Goal: Task Accomplishment & Management: Use online tool/utility

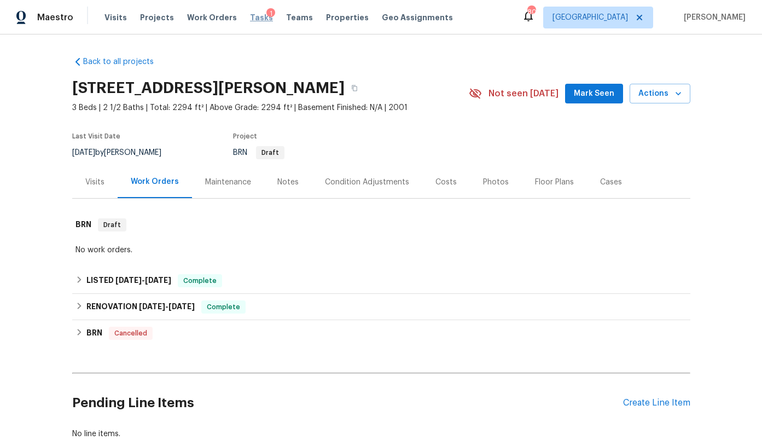
click at [250, 19] on span "Tasks" at bounding box center [261, 18] width 23 height 8
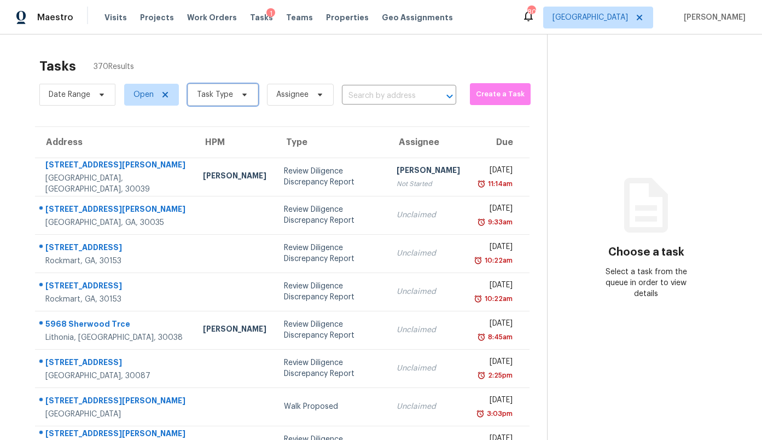
click at [223, 95] on span "Task Type" at bounding box center [215, 94] width 36 height 11
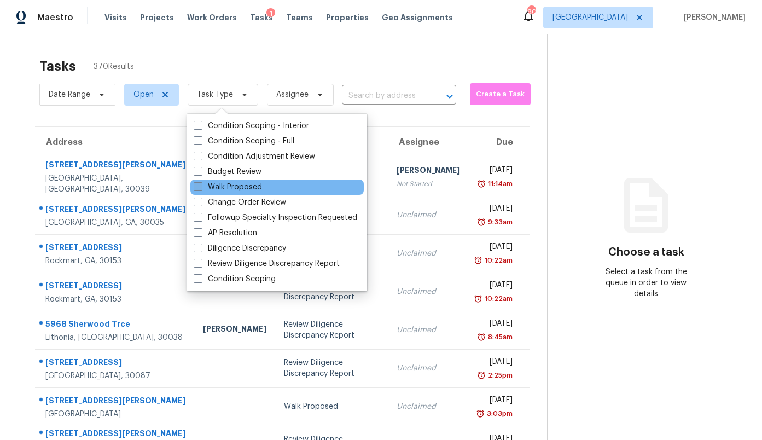
click at [228, 185] on label "Walk Proposed" at bounding box center [228, 187] width 68 height 11
click at [201, 185] on input "Walk Proposed" at bounding box center [197, 185] width 7 height 7
checkbox input "true"
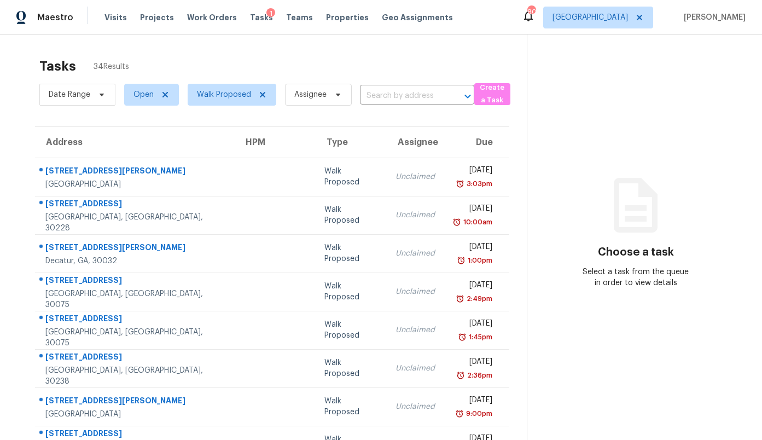
click at [289, 56] on div "Tasks 34 Results" at bounding box center [282, 66] width 487 height 28
click at [625, 24] on span "[GEOGRAPHIC_DATA]" at bounding box center [598, 18] width 110 height 22
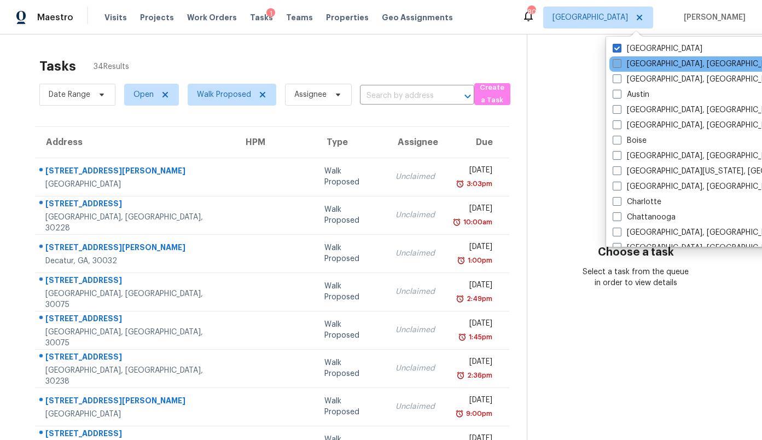
click at [641, 65] on label "[GEOGRAPHIC_DATA], [GEOGRAPHIC_DATA]" at bounding box center [697, 64] width 170 height 11
click at [620, 65] on input "[GEOGRAPHIC_DATA], [GEOGRAPHIC_DATA]" at bounding box center [615, 62] width 7 height 7
checkbox input "true"
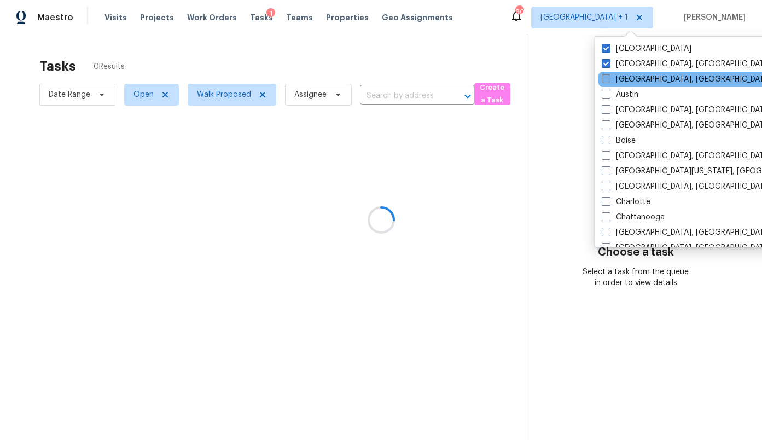
click at [639, 78] on label "[GEOGRAPHIC_DATA], [GEOGRAPHIC_DATA]" at bounding box center [687, 79] width 170 height 11
click at [609, 78] on input "[GEOGRAPHIC_DATA], [GEOGRAPHIC_DATA]" at bounding box center [605, 77] width 7 height 7
checkbox input "true"
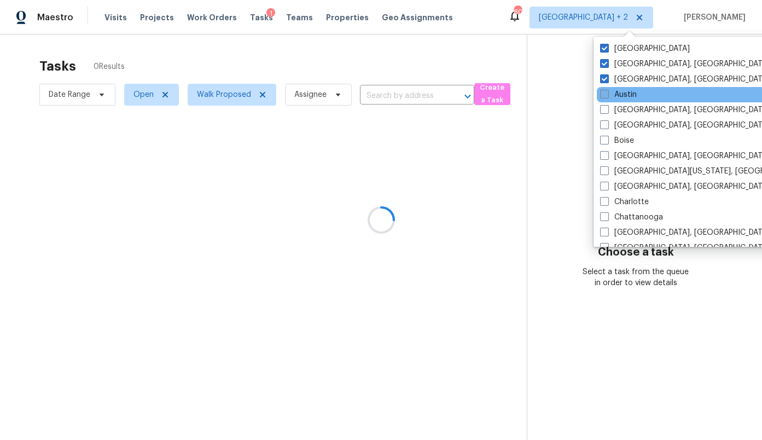
click at [626, 95] on label "Austin" at bounding box center [618, 94] width 37 height 11
click at [607, 95] on input "Austin" at bounding box center [603, 92] width 7 height 7
checkbox input "true"
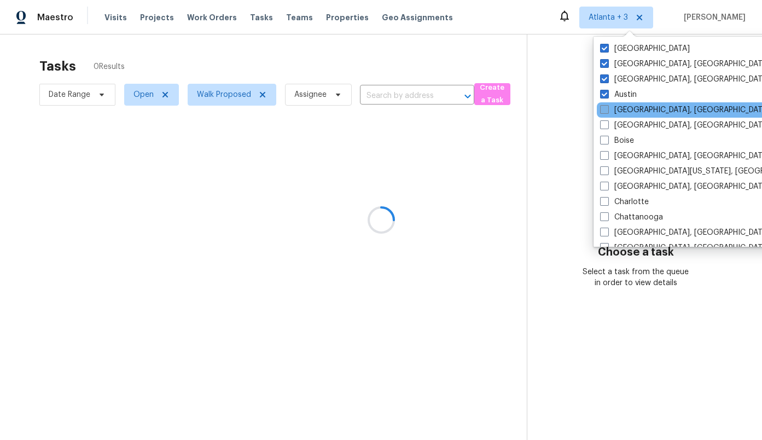
click at [625, 112] on label "[GEOGRAPHIC_DATA], [GEOGRAPHIC_DATA]" at bounding box center [685, 109] width 170 height 11
click at [607, 112] on input "[GEOGRAPHIC_DATA], [GEOGRAPHIC_DATA]" at bounding box center [603, 107] width 7 height 7
checkbox input "true"
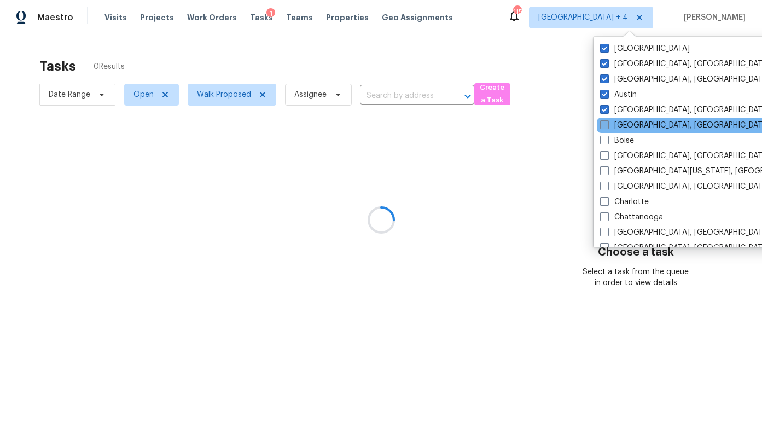
click at [623, 124] on label "[GEOGRAPHIC_DATA], [GEOGRAPHIC_DATA]" at bounding box center [685, 125] width 170 height 11
click at [607, 124] on input "[GEOGRAPHIC_DATA], [GEOGRAPHIC_DATA]" at bounding box center [603, 123] width 7 height 7
checkbox input "true"
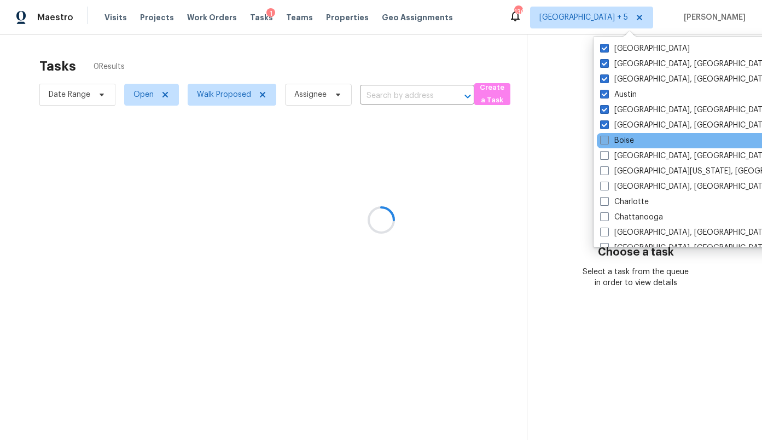
click at [622, 138] on label "Boise" at bounding box center [617, 140] width 34 height 11
click at [607, 138] on input "Boise" at bounding box center [603, 138] width 7 height 7
checkbox input "true"
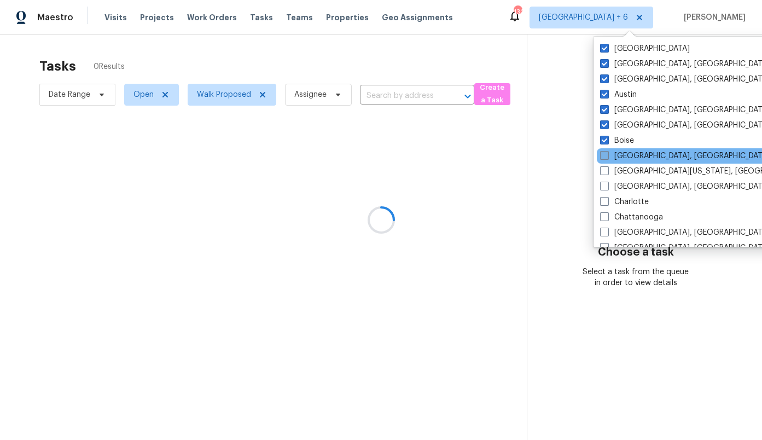
click at [622, 159] on label "[GEOGRAPHIC_DATA], [GEOGRAPHIC_DATA]" at bounding box center [685, 155] width 170 height 11
click at [607, 157] on input "[GEOGRAPHIC_DATA], [GEOGRAPHIC_DATA]" at bounding box center [603, 153] width 7 height 7
checkbox input "true"
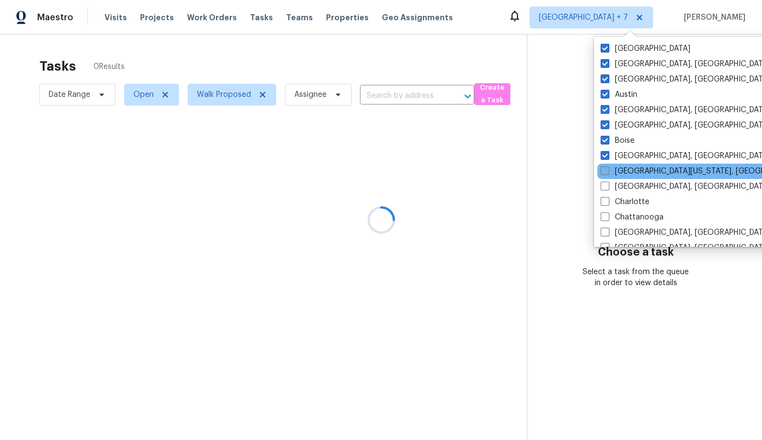
click at [622, 176] on label "[GEOGRAPHIC_DATA][US_STATE], [GEOGRAPHIC_DATA]" at bounding box center [705, 171] width 211 height 11
click at [608, 173] on input "[GEOGRAPHIC_DATA][US_STATE], [GEOGRAPHIC_DATA]" at bounding box center [603, 169] width 7 height 7
checkbox input "true"
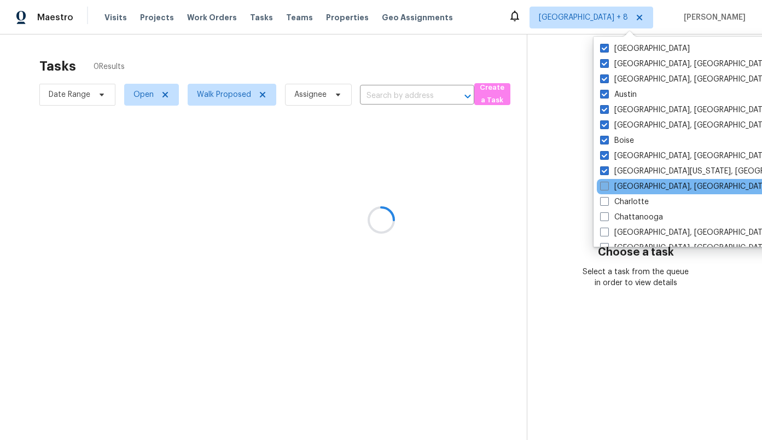
click at [623, 190] on label "[GEOGRAPHIC_DATA], [GEOGRAPHIC_DATA]" at bounding box center [685, 186] width 170 height 11
click at [607, 188] on input "[GEOGRAPHIC_DATA], [GEOGRAPHIC_DATA]" at bounding box center [603, 184] width 7 height 7
checkbox input "true"
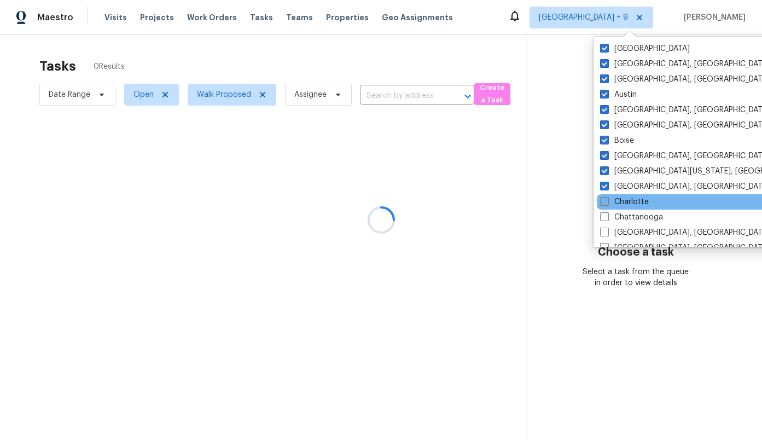
click at [624, 202] on label "Charlotte" at bounding box center [624, 201] width 49 height 11
click at [607, 202] on input "Charlotte" at bounding box center [603, 199] width 7 height 7
checkbox input "true"
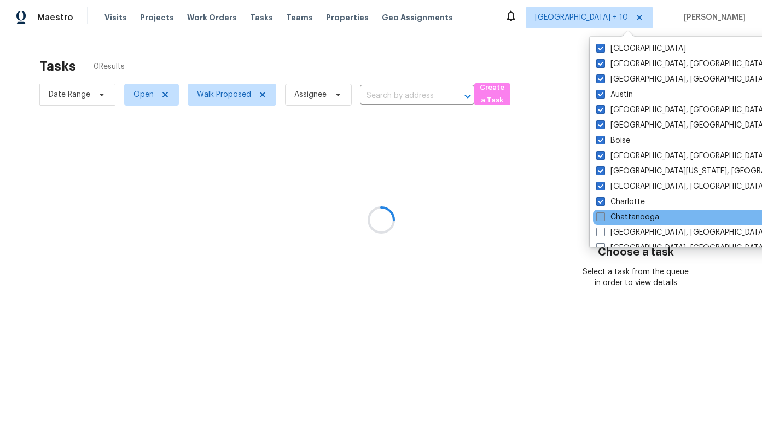
click at [624, 213] on label "Chattanooga" at bounding box center [627, 217] width 63 height 11
click at [603, 213] on input "Chattanooga" at bounding box center [599, 215] width 7 height 7
checkbox input "true"
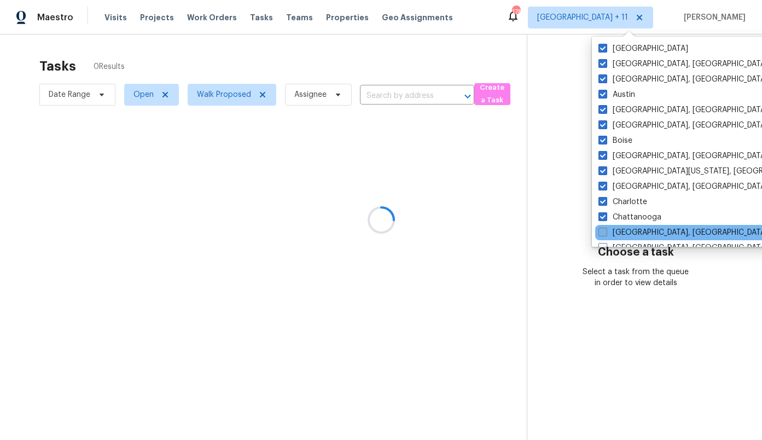
click at [621, 231] on label "[GEOGRAPHIC_DATA], [GEOGRAPHIC_DATA]" at bounding box center [683, 232] width 170 height 11
click at [605, 231] on input "[GEOGRAPHIC_DATA], [GEOGRAPHIC_DATA]" at bounding box center [601, 230] width 7 height 7
checkbox input "true"
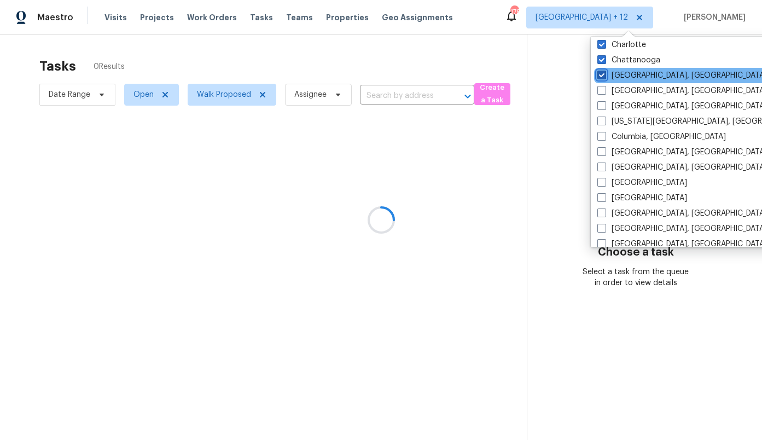
scroll to position [165, 0]
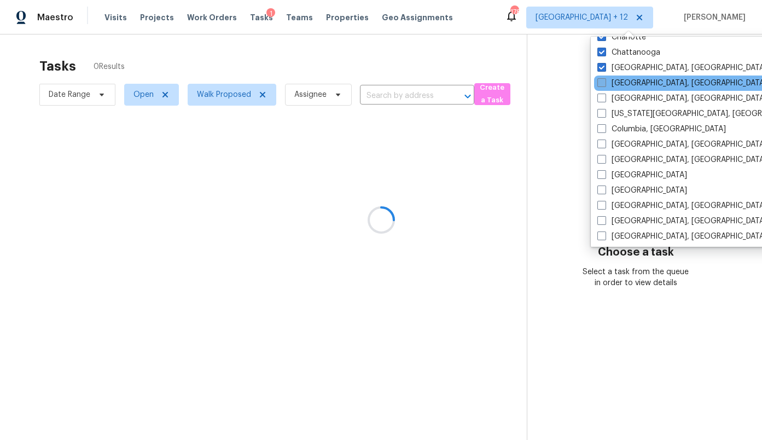
click at [618, 81] on label "[GEOGRAPHIC_DATA], [GEOGRAPHIC_DATA]" at bounding box center [682, 83] width 170 height 11
click at [604, 81] on input "[GEOGRAPHIC_DATA], [GEOGRAPHIC_DATA]" at bounding box center [600, 81] width 7 height 7
checkbox input "true"
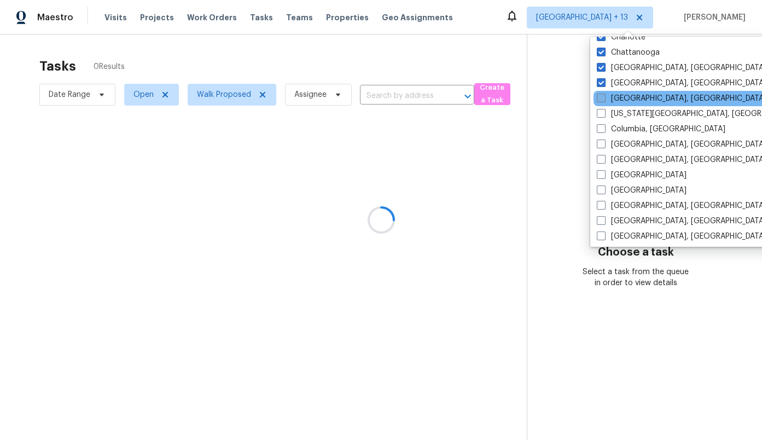
click at [621, 96] on label "[GEOGRAPHIC_DATA], [GEOGRAPHIC_DATA]" at bounding box center [682, 98] width 170 height 11
click at [604, 96] on input "[GEOGRAPHIC_DATA], [GEOGRAPHIC_DATA]" at bounding box center [600, 96] width 7 height 7
checkbox input "true"
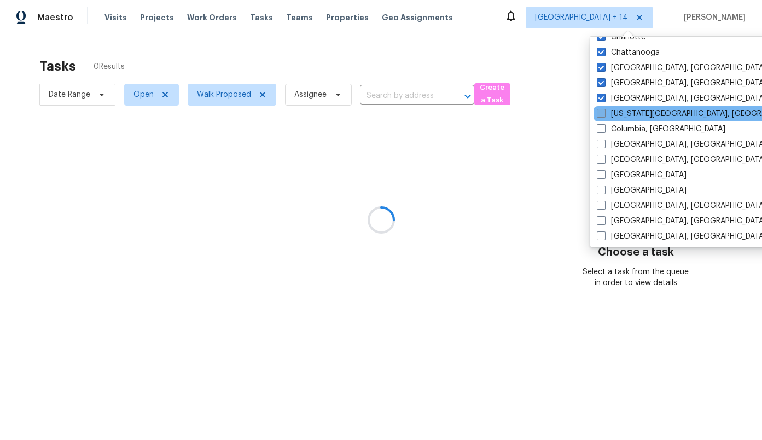
click at [621, 112] on label "[US_STATE][GEOGRAPHIC_DATA], [GEOGRAPHIC_DATA]" at bounding box center [702, 113] width 211 height 11
click at [604, 112] on input "[US_STATE][GEOGRAPHIC_DATA], [GEOGRAPHIC_DATA]" at bounding box center [600, 111] width 7 height 7
checkbox input "true"
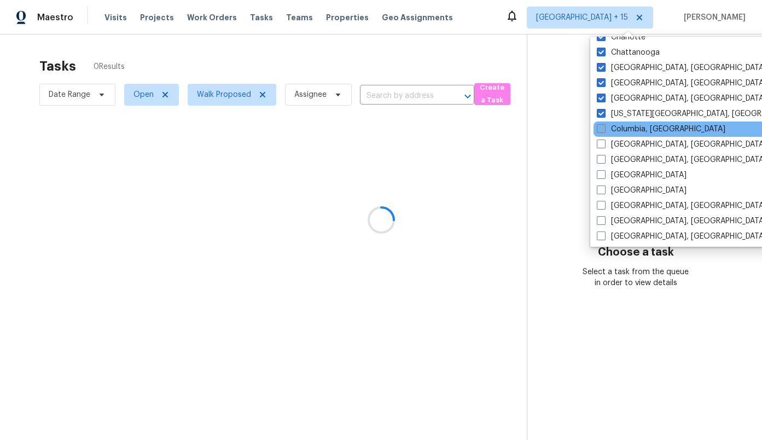
click at [621, 130] on label "Columbia, [GEOGRAPHIC_DATA]" at bounding box center [661, 129] width 129 height 11
click at [604, 130] on input "Columbia, [GEOGRAPHIC_DATA]" at bounding box center [600, 127] width 7 height 7
checkbox input "true"
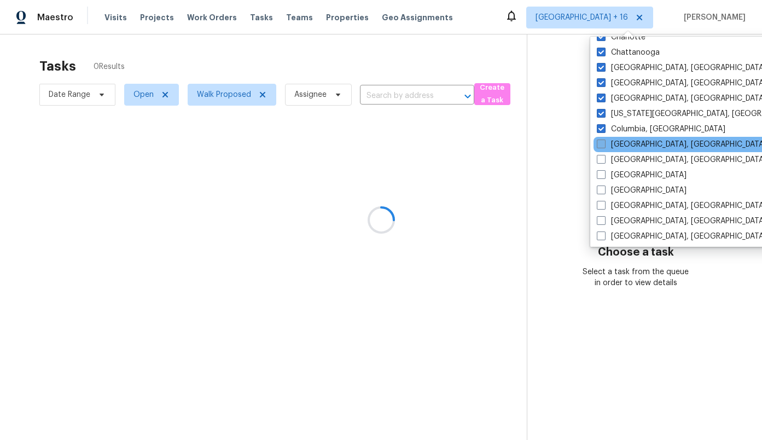
click at [620, 141] on label "[GEOGRAPHIC_DATA], [GEOGRAPHIC_DATA]" at bounding box center [682, 144] width 170 height 11
click at [604, 141] on input "[GEOGRAPHIC_DATA], [GEOGRAPHIC_DATA]" at bounding box center [600, 142] width 7 height 7
checkbox input "true"
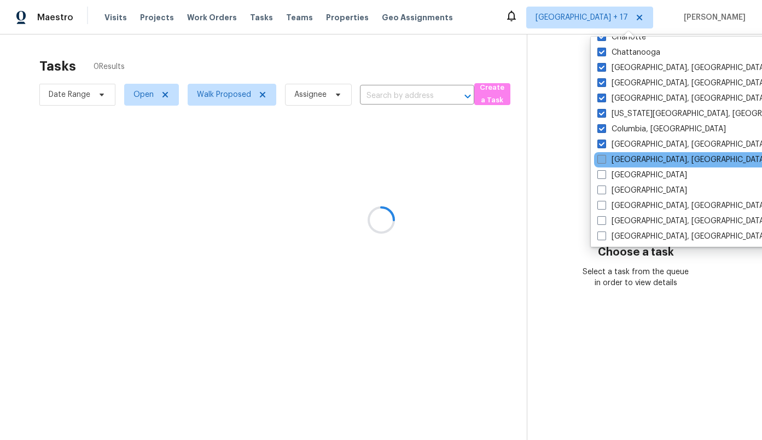
click at [620, 154] on label "[GEOGRAPHIC_DATA], [GEOGRAPHIC_DATA]" at bounding box center [682, 159] width 170 height 11
click at [604, 154] on input "[GEOGRAPHIC_DATA], [GEOGRAPHIC_DATA]" at bounding box center [600, 157] width 7 height 7
checkbox input "true"
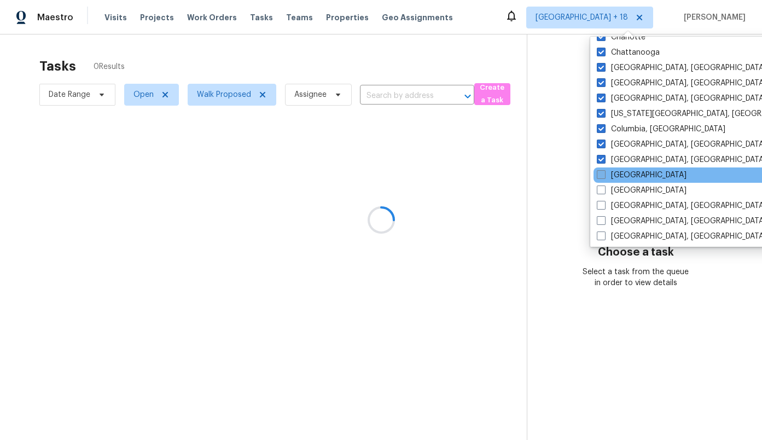
click at [619, 171] on label "[GEOGRAPHIC_DATA]" at bounding box center [642, 175] width 90 height 11
click at [604, 171] on input "[GEOGRAPHIC_DATA]" at bounding box center [600, 173] width 7 height 7
checkbox input "true"
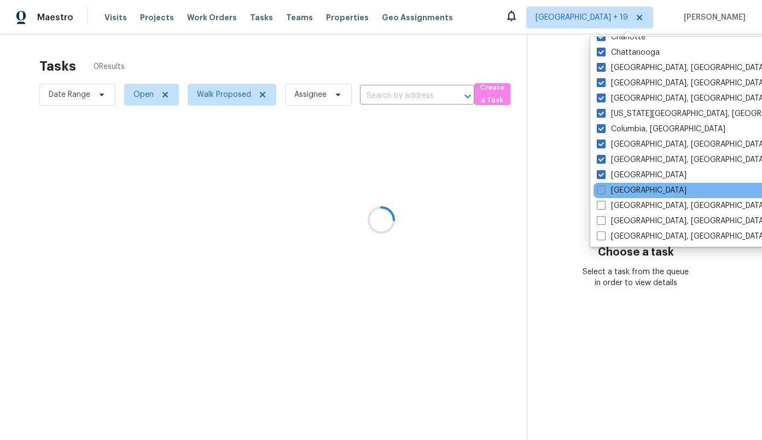
click at [624, 188] on label "[GEOGRAPHIC_DATA]" at bounding box center [642, 190] width 90 height 11
click at [604, 188] on input "[GEOGRAPHIC_DATA]" at bounding box center [600, 188] width 7 height 7
checkbox input "true"
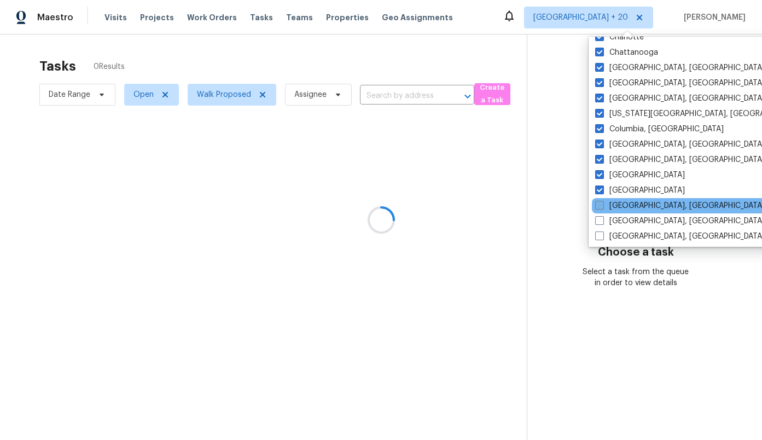
click at [623, 208] on label "[GEOGRAPHIC_DATA], [GEOGRAPHIC_DATA]" at bounding box center [680, 205] width 170 height 11
click at [602, 207] on input "[GEOGRAPHIC_DATA], [GEOGRAPHIC_DATA]" at bounding box center [598, 203] width 7 height 7
checkbox input "true"
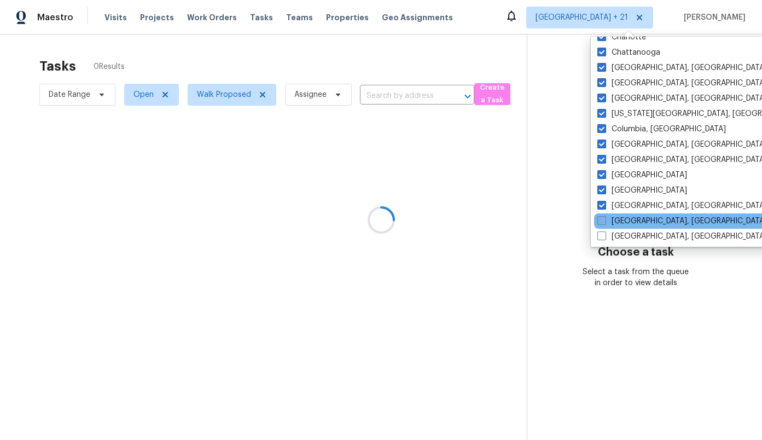
click at [621, 220] on label "[GEOGRAPHIC_DATA], [GEOGRAPHIC_DATA]" at bounding box center [682, 220] width 170 height 11
click at [604, 220] on input "[GEOGRAPHIC_DATA], [GEOGRAPHIC_DATA]" at bounding box center [600, 218] width 7 height 7
checkbox input "true"
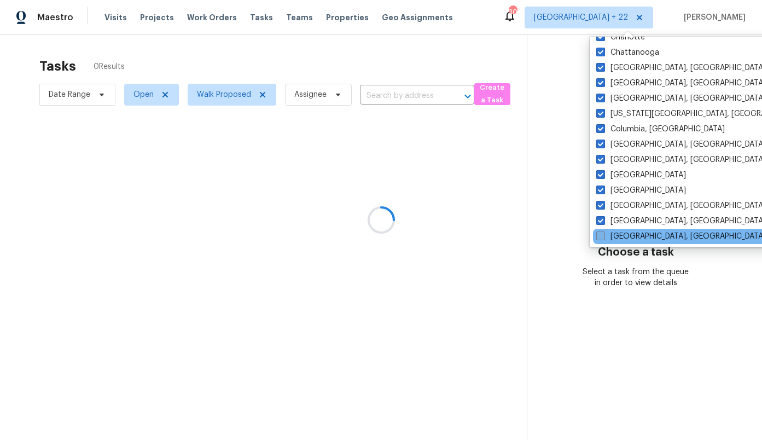
click at [619, 240] on label "[GEOGRAPHIC_DATA], [GEOGRAPHIC_DATA]" at bounding box center [681, 236] width 170 height 11
click at [603, 238] on input "[GEOGRAPHIC_DATA], [GEOGRAPHIC_DATA]" at bounding box center [599, 234] width 7 height 7
checkbox input "true"
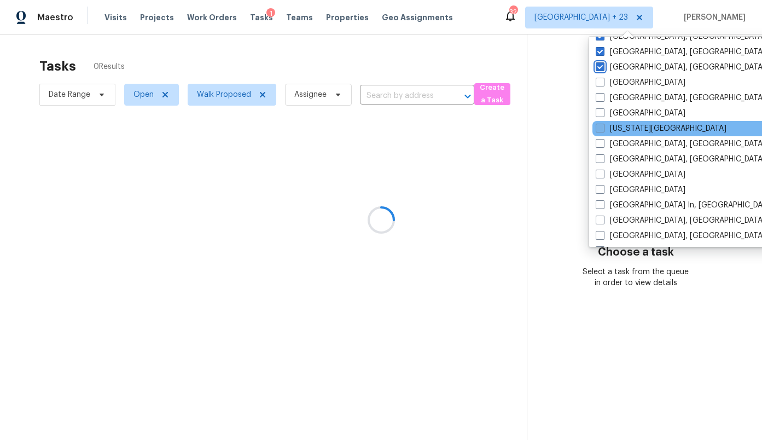
scroll to position [333, 0]
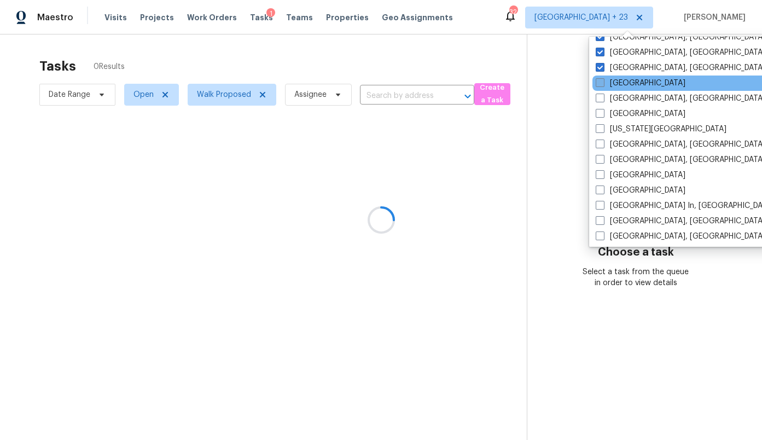
click at [610, 84] on label "[GEOGRAPHIC_DATA]" at bounding box center [641, 83] width 90 height 11
click at [603, 84] on input "[GEOGRAPHIC_DATA]" at bounding box center [599, 81] width 7 height 7
checkbox input "true"
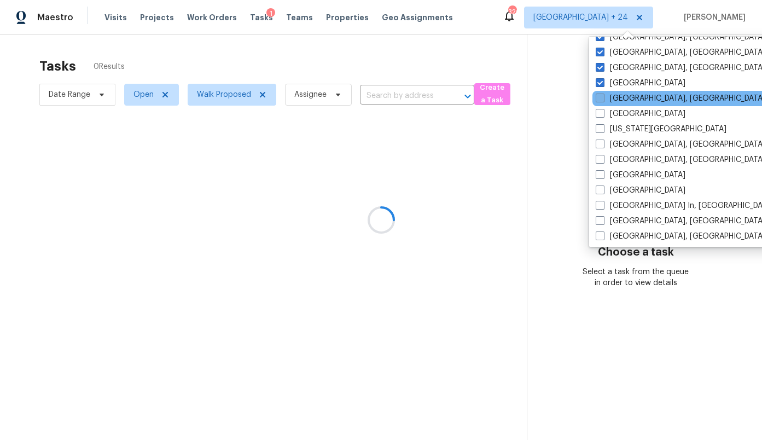
click at [626, 101] on label "[GEOGRAPHIC_DATA], [GEOGRAPHIC_DATA]" at bounding box center [681, 98] width 170 height 11
click at [603, 100] on input "[GEOGRAPHIC_DATA], [GEOGRAPHIC_DATA]" at bounding box center [599, 96] width 7 height 7
checkbox input "true"
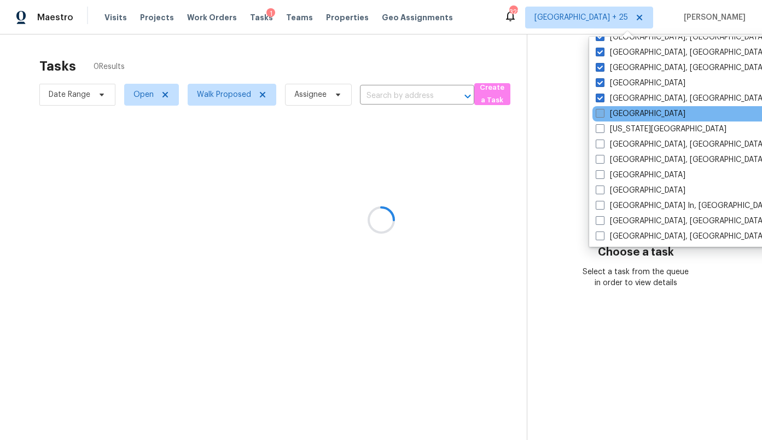
click at [626, 117] on label "[GEOGRAPHIC_DATA]" at bounding box center [641, 113] width 90 height 11
click at [603, 115] on input "[GEOGRAPHIC_DATA]" at bounding box center [599, 111] width 7 height 7
checkbox input "true"
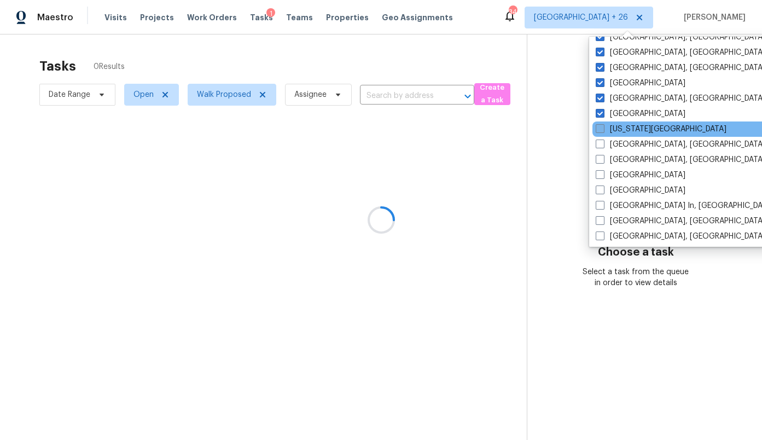
click at [626, 132] on label "[US_STATE][GEOGRAPHIC_DATA]" at bounding box center [661, 129] width 131 height 11
click at [603, 131] on input "[US_STATE][GEOGRAPHIC_DATA]" at bounding box center [599, 127] width 7 height 7
checkbox input "true"
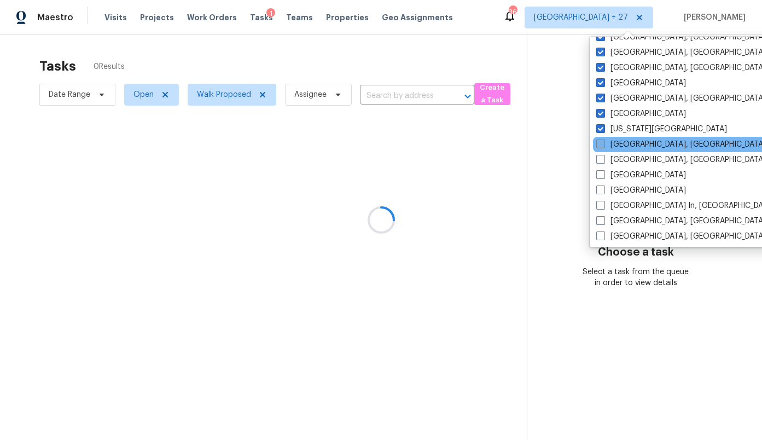
click at [626, 140] on label "[GEOGRAPHIC_DATA], [GEOGRAPHIC_DATA]" at bounding box center [681, 144] width 170 height 11
click at [603, 140] on input "[GEOGRAPHIC_DATA], [GEOGRAPHIC_DATA]" at bounding box center [599, 142] width 7 height 7
checkbox input "true"
click at [626, 151] on div "[GEOGRAPHIC_DATA], [GEOGRAPHIC_DATA]" at bounding box center [702, 144] width 220 height 15
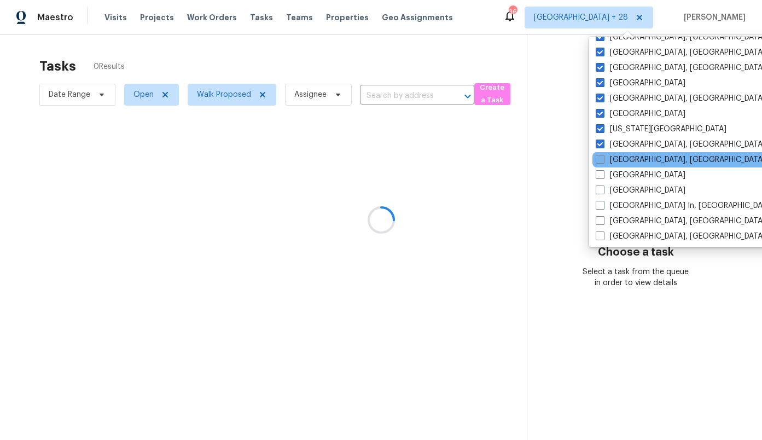
click at [626, 159] on label "[GEOGRAPHIC_DATA], [GEOGRAPHIC_DATA]" at bounding box center [681, 159] width 170 height 11
click at [603, 159] on input "[GEOGRAPHIC_DATA], [GEOGRAPHIC_DATA]" at bounding box center [599, 157] width 7 height 7
checkbox input "true"
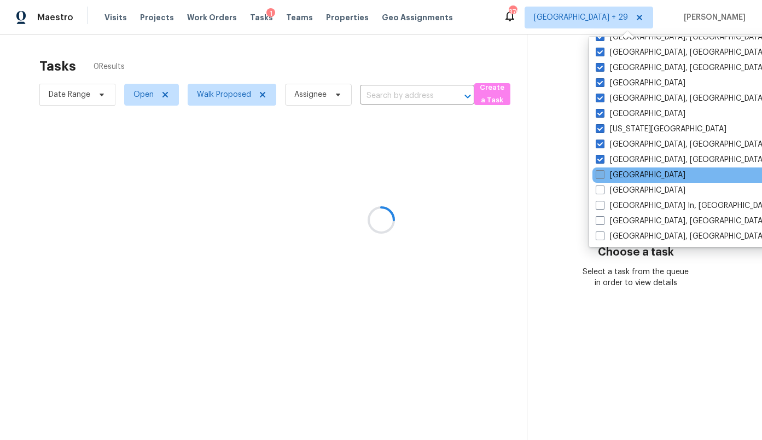
click at [627, 173] on label "[GEOGRAPHIC_DATA]" at bounding box center [641, 175] width 90 height 11
click at [603, 173] on input "[GEOGRAPHIC_DATA]" at bounding box center [599, 173] width 7 height 7
checkbox input "true"
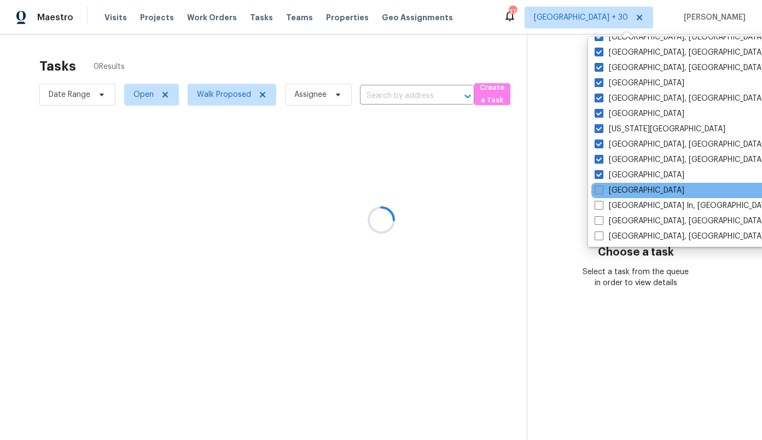
click at [627, 185] on label "[GEOGRAPHIC_DATA]" at bounding box center [639, 190] width 90 height 11
click at [602, 185] on input "[GEOGRAPHIC_DATA]" at bounding box center [597, 188] width 7 height 7
checkbox input "true"
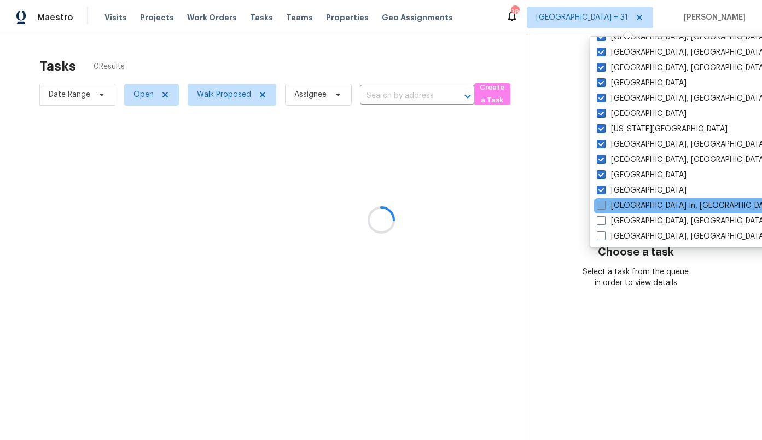
click at [629, 203] on label "[GEOGRAPHIC_DATA] In, [GEOGRAPHIC_DATA]" at bounding box center [686, 205] width 178 height 11
click at [604, 203] on input "[GEOGRAPHIC_DATA] In, [GEOGRAPHIC_DATA]" at bounding box center [600, 203] width 7 height 7
checkbox input "true"
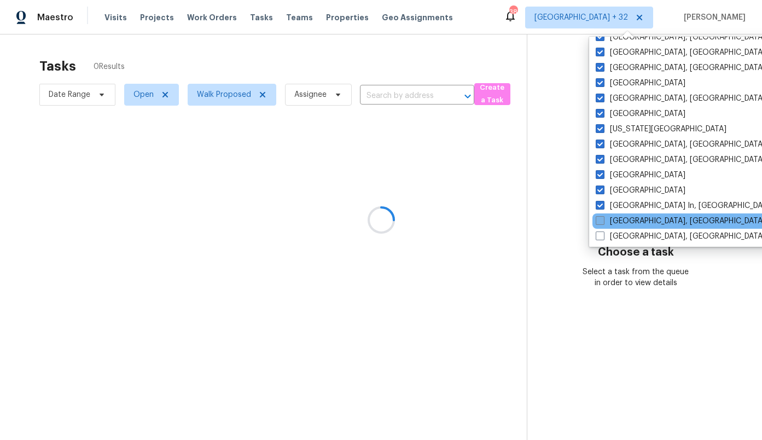
click at [628, 217] on label "[GEOGRAPHIC_DATA], [GEOGRAPHIC_DATA]" at bounding box center [681, 220] width 170 height 11
click at [603, 217] on input "[GEOGRAPHIC_DATA], [GEOGRAPHIC_DATA]" at bounding box center [599, 218] width 7 height 7
checkbox input "true"
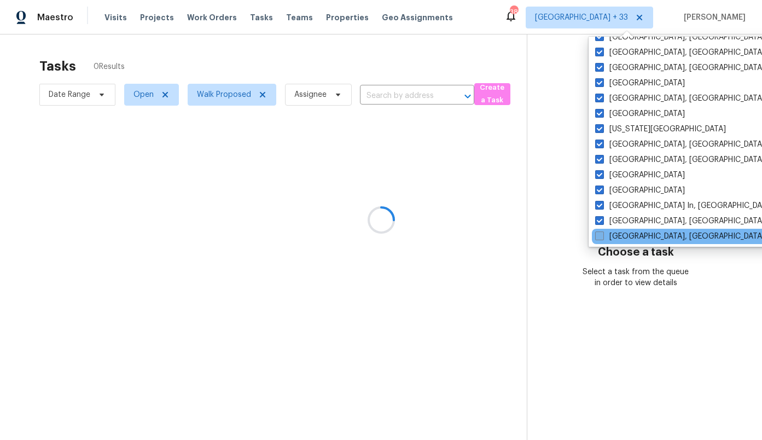
click at [627, 233] on label "[GEOGRAPHIC_DATA], [GEOGRAPHIC_DATA]" at bounding box center [680, 236] width 170 height 11
click at [602, 233] on input "[GEOGRAPHIC_DATA], [GEOGRAPHIC_DATA]" at bounding box center [598, 234] width 7 height 7
checkbox input "true"
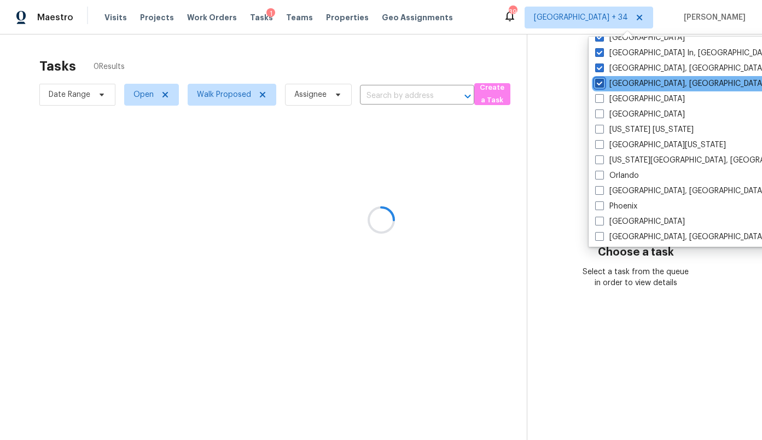
scroll to position [495, 0]
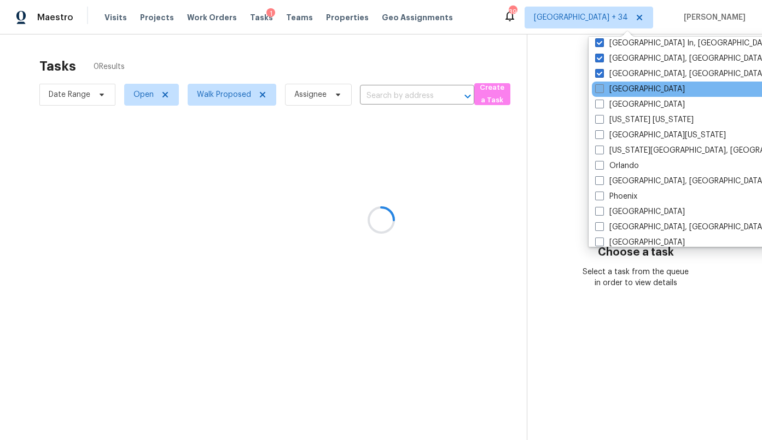
click at [628, 90] on label "[GEOGRAPHIC_DATA]" at bounding box center [640, 89] width 90 height 11
click at [602, 90] on input "[GEOGRAPHIC_DATA]" at bounding box center [598, 87] width 7 height 7
checkbox input "true"
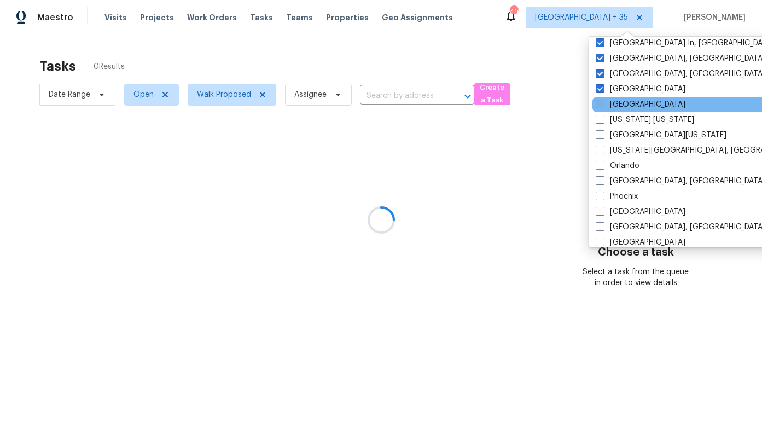
click at [628, 102] on label "[GEOGRAPHIC_DATA]" at bounding box center [641, 104] width 90 height 11
click at [603, 102] on input "[GEOGRAPHIC_DATA]" at bounding box center [599, 102] width 7 height 7
checkbox input "true"
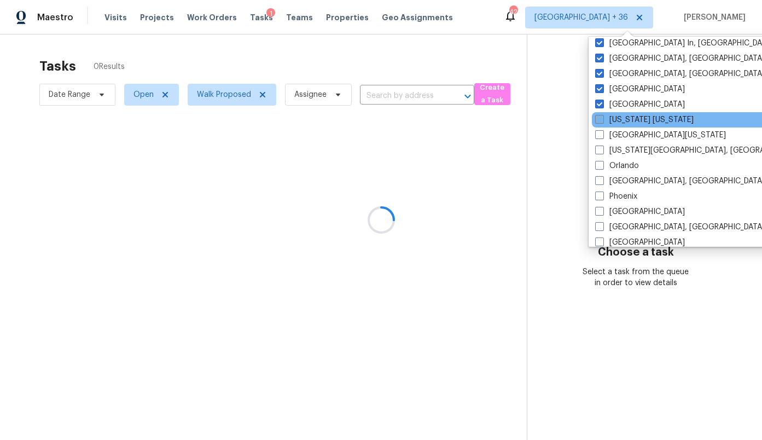
click at [629, 115] on label "[US_STATE] [US_STATE]" at bounding box center [644, 119] width 98 height 11
click at [602, 115] on input "[US_STATE] [US_STATE]" at bounding box center [598, 117] width 7 height 7
checkbox input "true"
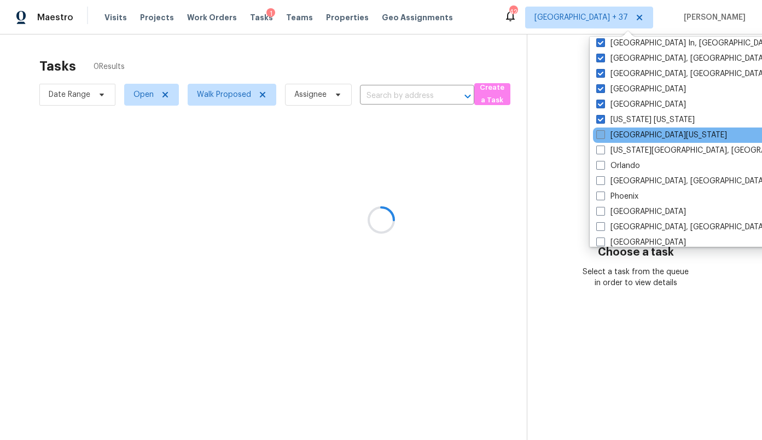
click at [625, 137] on label "[GEOGRAPHIC_DATA][US_STATE]" at bounding box center [661, 135] width 131 height 11
click at [603, 137] on input "[GEOGRAPHIC_DATA][US_STATE]" at bounding box center [599, 133] width 7 height 7
checkbox input "true"
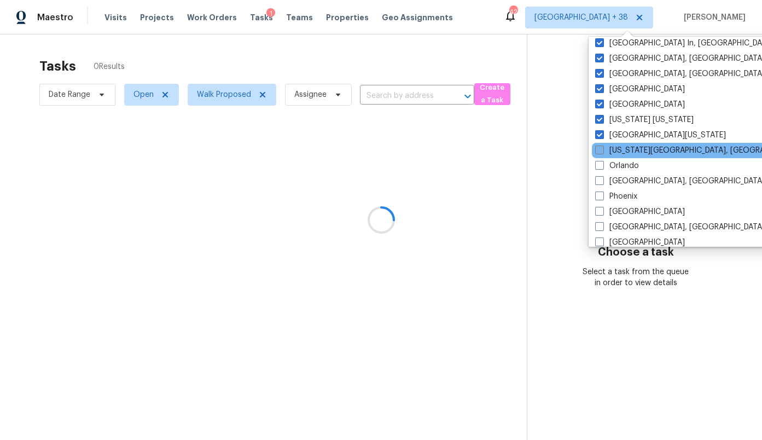
click at [623, 152] on label "[US_STATE][GEOGRAPHIC_DATA], [GEOGRAPHIC_DATA]" at bounding box center [700, 150] width 211 height 11
click at [602, 152] on input "[US_STATE][GEOGRAPHIC_DATA], [GEOGRAPHIC_DATA]" at bounding box center [598, 148] width 7 height 7
checkbox input "true"
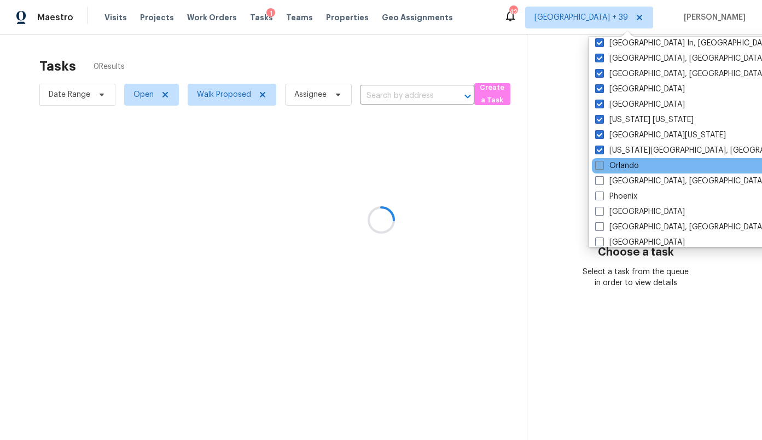
click at [620, 166] on label "Orlando" at bounding box center [617, 165] width 44 height 11
click at [602, 166] on input "Orlando" at bounding box center [598, 163] width 7 height 7
checkbox input "true"
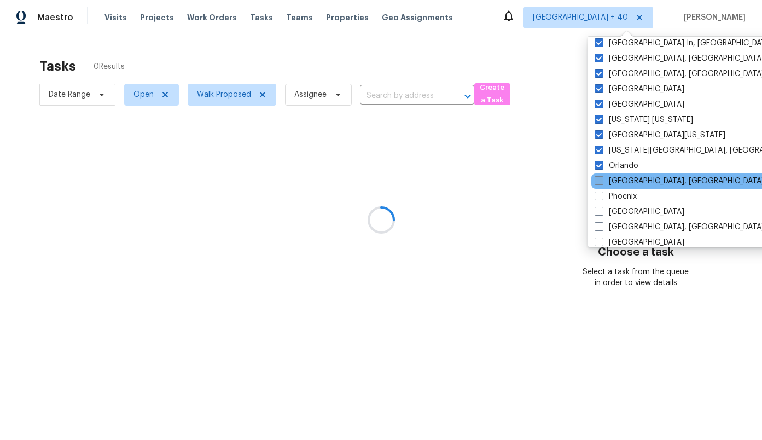
click at [620, 179] on label "[GEOGRAPHIC_DATA], [GEOGRAPHIC_DATA]" at bounding box center [679, 181] width 170 height 11
click at [602, 179] on input "[GEOGRAPHIC_DATA], [GEOGRAPHIC_DATA]" at bounding box center [597, 179] width 7 height 7
checkbox input "true"
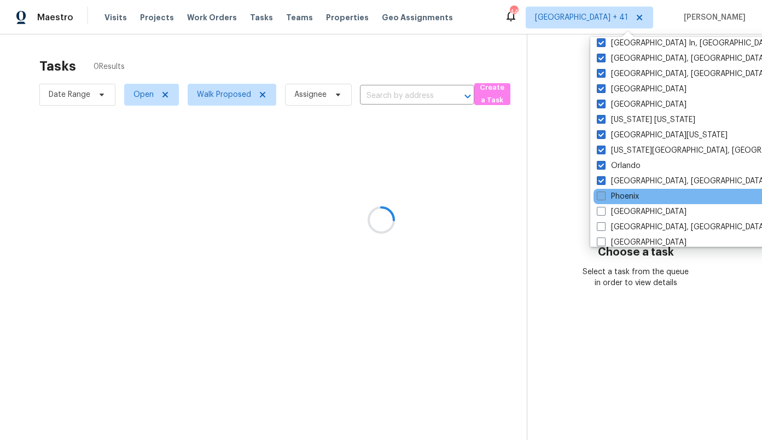
click at [620, 194] on label "Phoenix" at bounding box center [618, 196] width 42 height 11
click at [604, 194] on input "Phoenix" at bounding box center [600, 194] width 7 height 7
checkbox input "true"
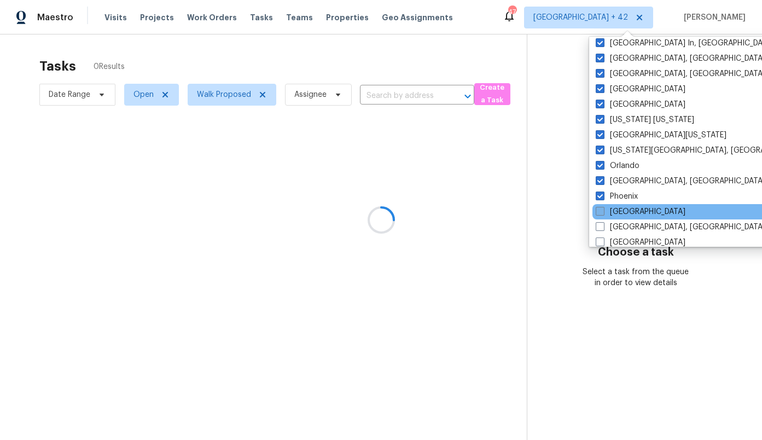
click at [619, 210] on label "[GEOGRAPHIC_DATA]" at bounding box center [641, 211] width 90 height 11
click at [603, 210] on input "[GEOGRAPHIC_DATA]" at bounding box center [599, 209] width 7 height 7
checkbox input "true"
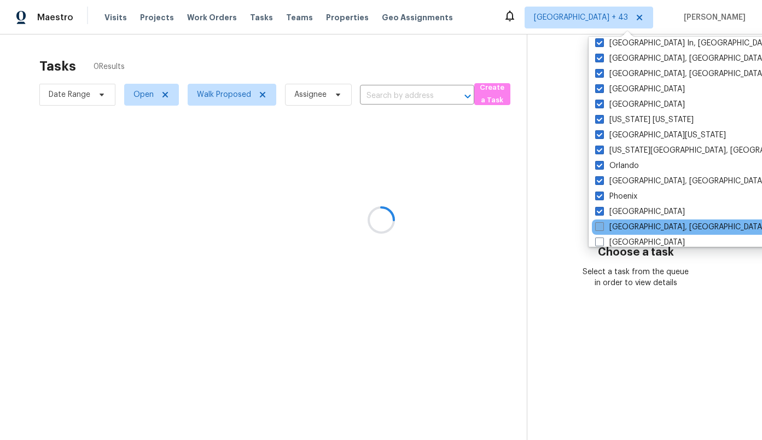
click at [620, 225] on label "[GEOGRAPHIC_DATA], [GEOGRAPHIC_DATA]" at bounding box center [680, 226] width 170 height 11
click at [602, 225] on input "[GEOGRAPHIC_DATA], [GEOGRAPHIC_DATA]" at bounding box center [598, 224] width 7 height 7
checkbox input "true"
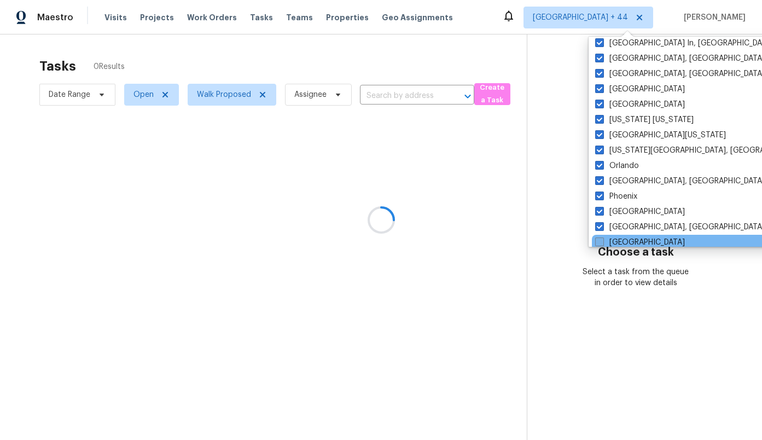
click at [618, 239] on label "[GEOGRAPHIC_DATA]" at bounding box center [640, 242] width 90 height 11
click at [602, 239] on input "[GEOGRAPHIC_DATA]" at bounding box center [598, 240] width 7 height 7
checkbox input "true"
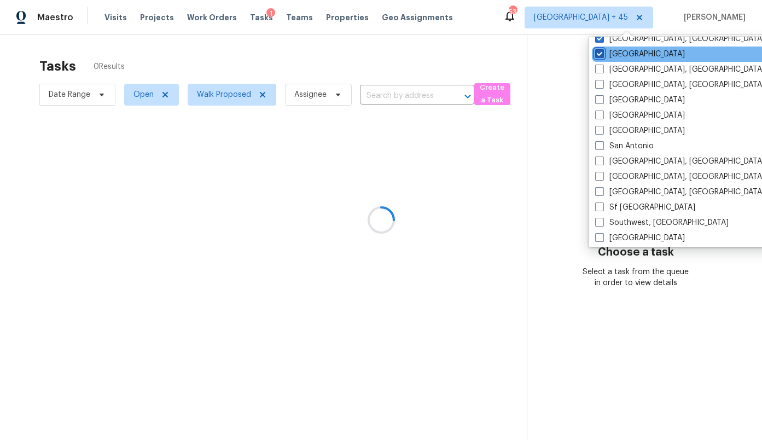
scroll to position [687, 0]
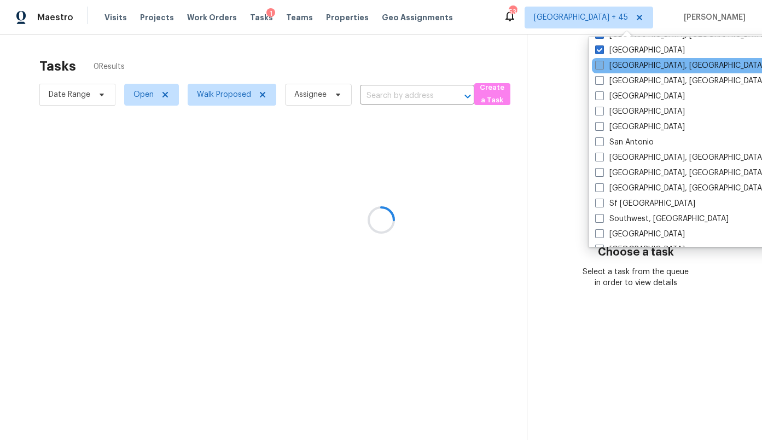
click at [625, 68] on label "[GEOGRAPHIC_DATA], [GEOGRAPHIC_DATA]" at bounding box center [680, 65] width 170 height 11
click at [602, 67] on input "[GEOGRAPHIC_DATA], [GEOGRAPHIC_DATA]" at bounding box center [598, 63] width 7 height 7
checkbox input "true"
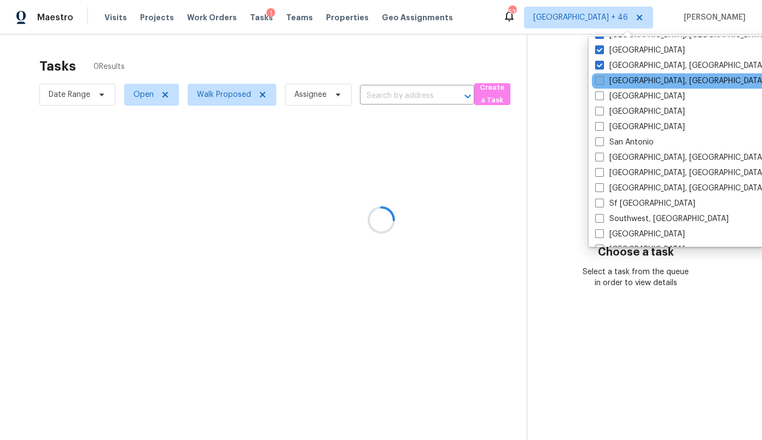
click at [629, 81] on label "[GEOGRAPHIC_DATA], [GEOGRAPHIC_DATA]" at bounding box center [680, 80] width 170 height 11
click at [602, 81] on input "[GEOGRAPHIC_DATA], [GEOGRAPHIC_DATA]" at bounding box center [598, 78] width 7 height 7
checkbox input "true"
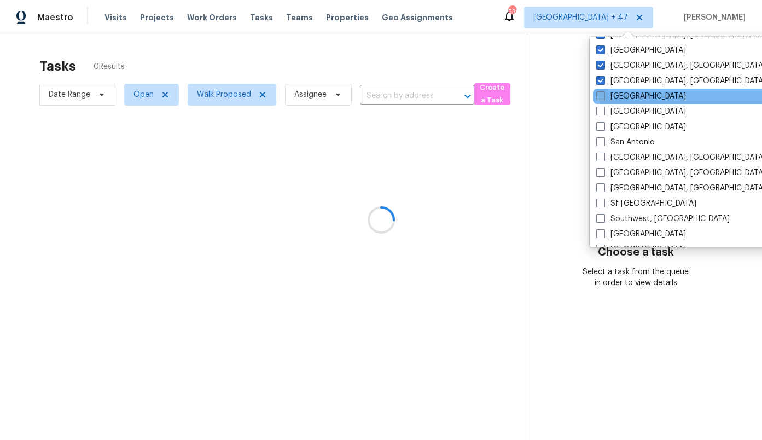
click at [628, 95] on label "[GEOGRAPHIC_DATA]" at bounding box center [641, 96] width 90 height 11
click at [603, 95] on input "[GEOGRAPHIC_DATA]" at bounding box center [599, 94] width 7 height 7
checkbox input "true"
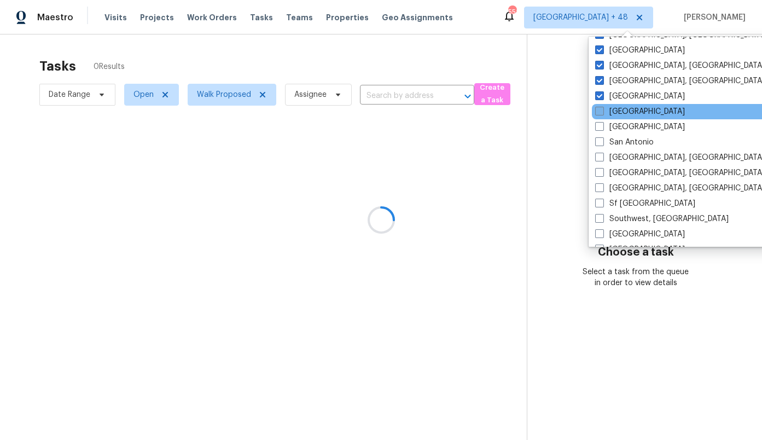
click at [628, 116] on label "[GEOGRAPHIC_DATA]" at bounding box center [640, 111] width 90 height 11
click at [602, 113] on input "[GEOGRAPHIC_DATA]" at bounding box center [598, 109] width 7 height 7
checkbox input "true"
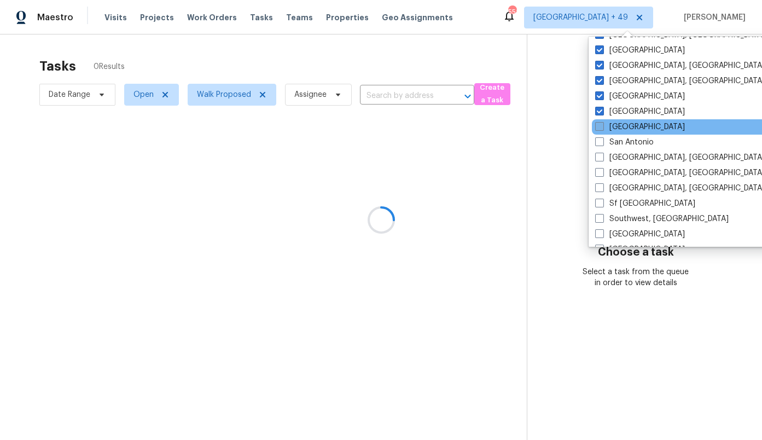
click at [628, 127] on label "[GEOGRAPHIC_DATA]" at bounding box center [640, 126] width 90 height 11
click at [602, 127] on input "[GEOGRAPHIC_DATA]" at bounding box center [598, 124] width 7 height 7
checkbox input "true"
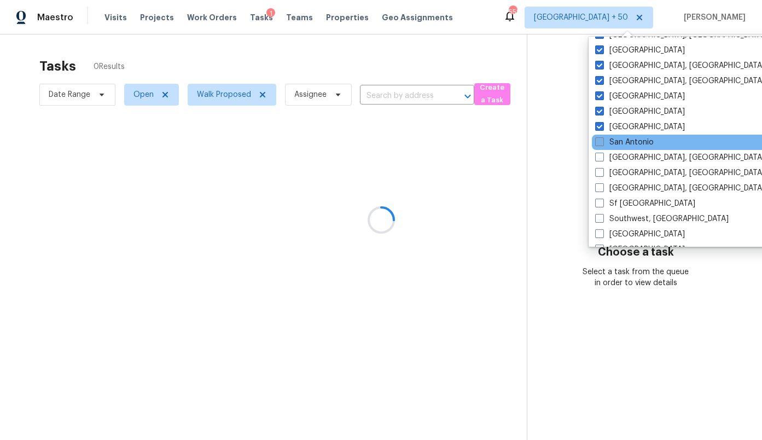
click at [627, 144] on label "San Antonio" at bounding box center [624, 142] width 59 height 11
click at [602, 144] on input "San Antonio" at bounding box center [598, 140] width 7 height 7
checkbox input "true"
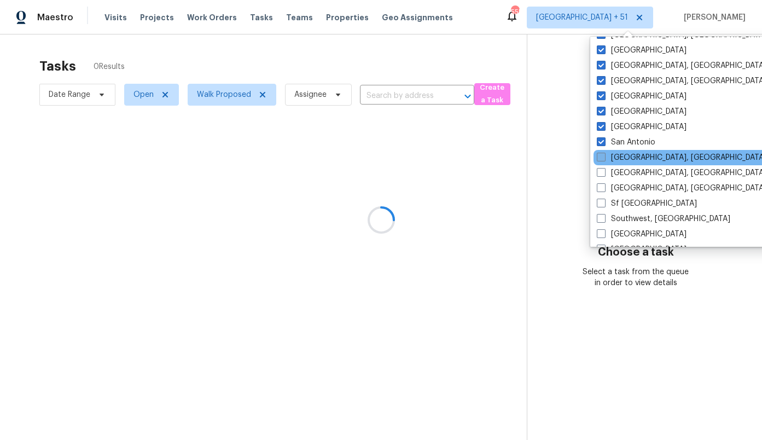
click at [628, 160] on label "[GEOGRAPHIC_DATA], [GEOGRAPHIC_DATA]" at bounding box center [682, 157] width 170 height 11
click at [604, 159] on input "[GEOGRAPHIC_DATA], [GEOGRAPHIC_DATA]" at bounding box center [600, 155] width 7 height 7
checkbox input "true"
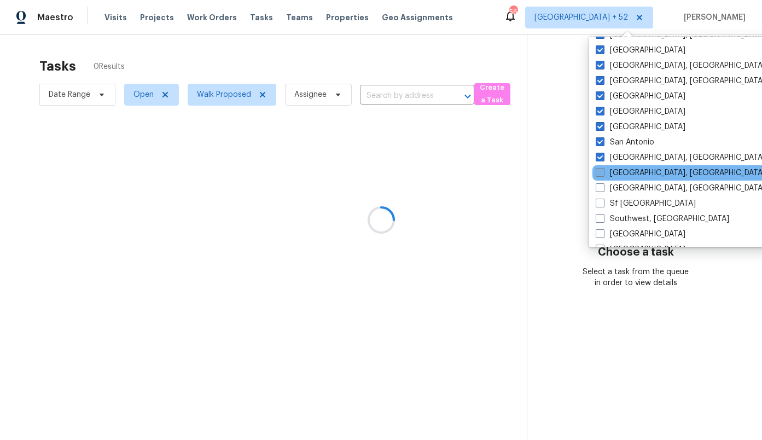
click at [629, 176] on label "[GEOGRAPHIC_DATA], [GEOGRAPHIC_DATA]" at bounding box center [681, 172] width 170 height 11
click at [603, 174] on input "[GEOGRAPHIC_DATA], [GEOGRAPHIC_DATA]" at bounding box center [599, 170] width 7 height 7
checkbox input "true"
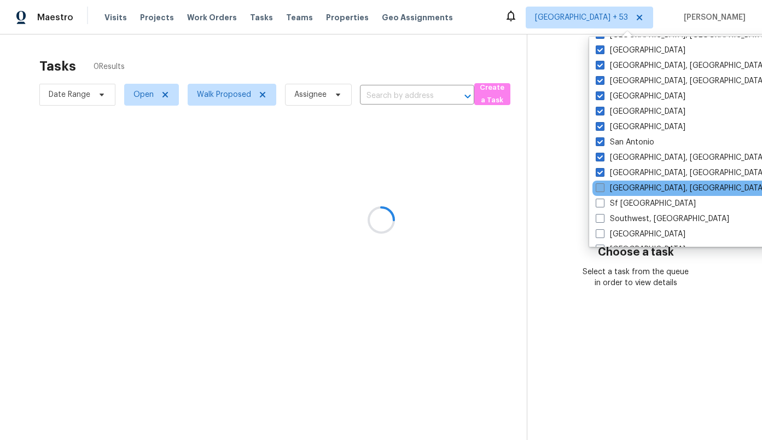
click at [629, 190] on label "[GEOGRAPHIC_DATA], [GEOGRAPHIC_DATA]" at bounding box center [681, 188] width 170 height 11
click at [603, 190] on input "[GEOGRAPHIC_DATA], [GEOGRAPHIC_DATA]" at bounding box center [599, 186] width 7 height 7
checkbox input "true"
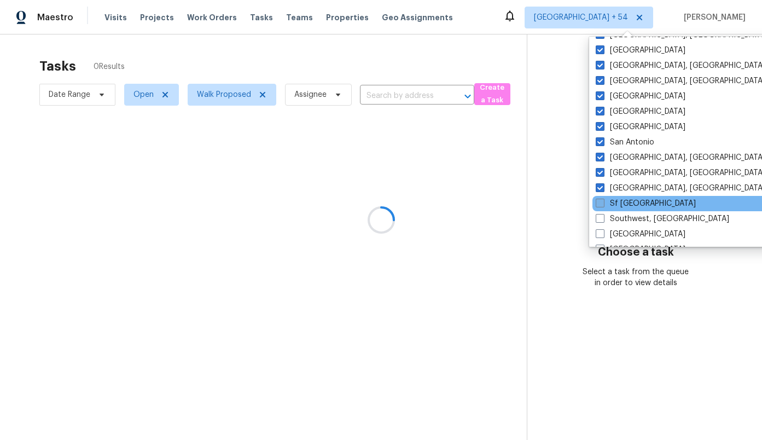
click at [629, 202] on label "Sf [GEOGRAPHIC_DATA]" at bounding box center [646, 203] width 100 height 11
click at [603, 202] on input "Sf [GEOGRAPHIC_DATA]" at bounding box center [599, 201] width 7 height 7
checkbox input "true"
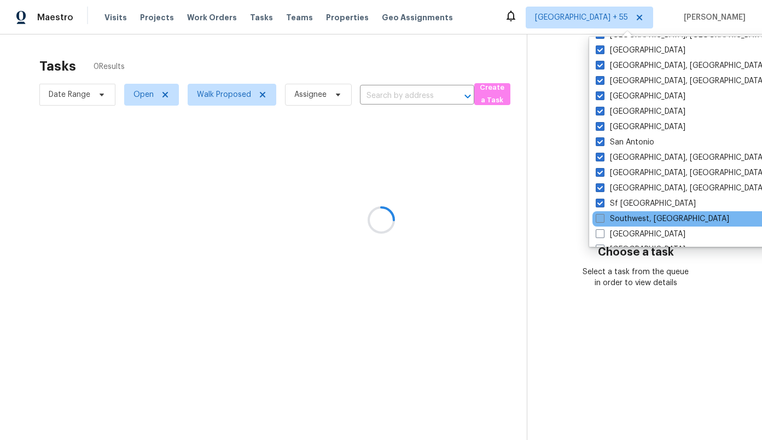
click at [628, 216] on label "Southwest, [GEOGRAPHIC_DATA]" at bounding box center [662, 218] width 133 height 11
click at [603, 216] on input "Southwest, [GEOGRAPHIC_DATA]" at bounding box center [599, 216] width 7 height 7
checkbox input "true"
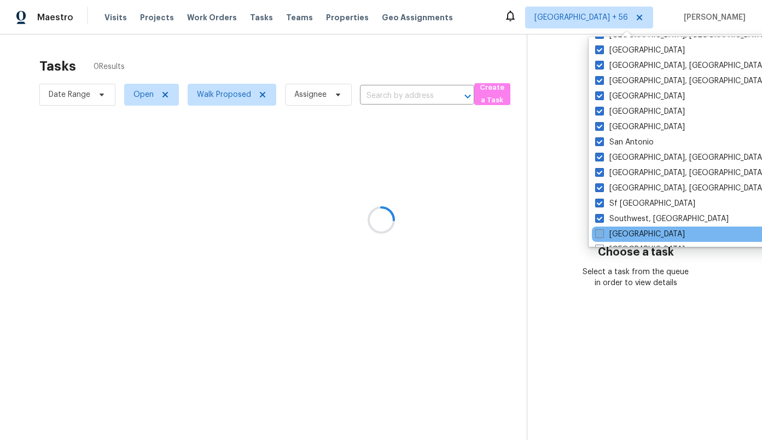
click at [627, 232] on label "[GEOGRAPHIC_DATA]" at bounding box center [640, 234] width 90 height 11
click at [602, 232] on input "[GEOGRAPHIC_DATA]" at bounding box center [598, 232] width 7 height 7
checkbox input "true"
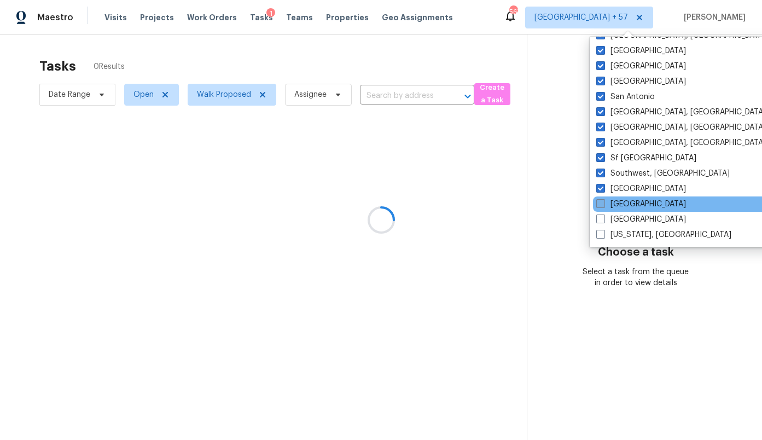
click at [627, 205] on label "[GEOGRAPHIC_DATA]" at bounding box center [641, 204] width 90 height 11
click at [603, 205] on input "[GEOGRAPHIC_DATA]" at bounding box center [599, 202] width 7 height 7
checkbox input "true"
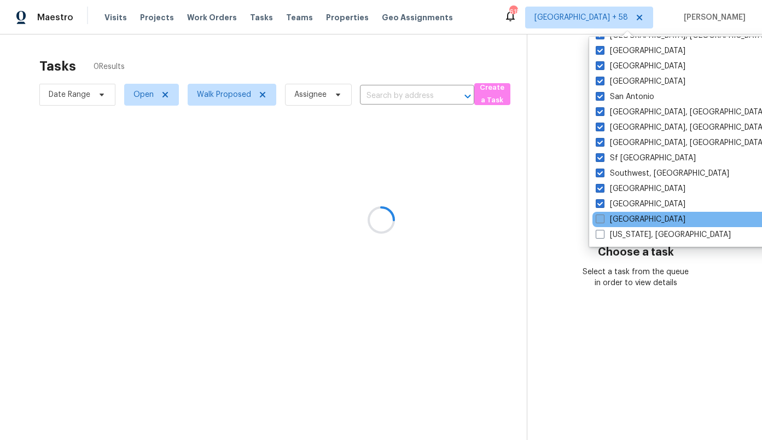
click at [625, 220] on label "[GEOGRAPHIC_DATA]" at bounding box center [641, 219] width 90 height 11
click at [603, 220] on input "[GEOGRAPHIC_DATA]" at bounding box center [599, 217] width 7 height 7
checkbox input "true"
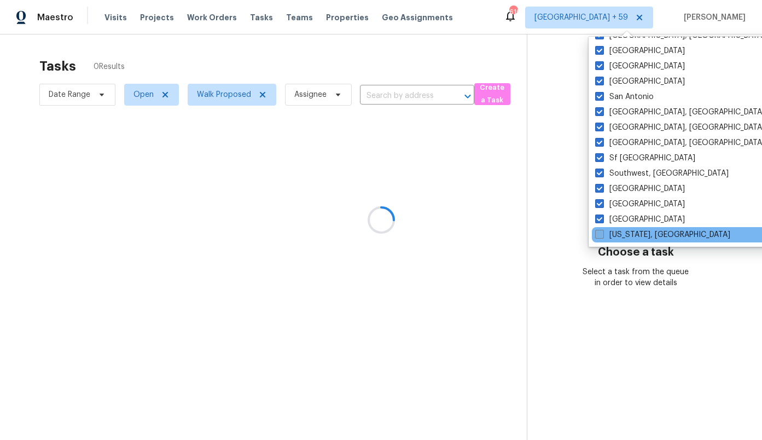
click at [624, 234] on label "[US_STATE], [GEOGRAPHIC_DATA]" at bounding box center [662, 234] width 135 height 11
click at [602, 234] on input "[US_STATE], [GEOGRAPHIC_DATA]" at bounding box center [598, 232] width 7 height 7
checkbox input "true"
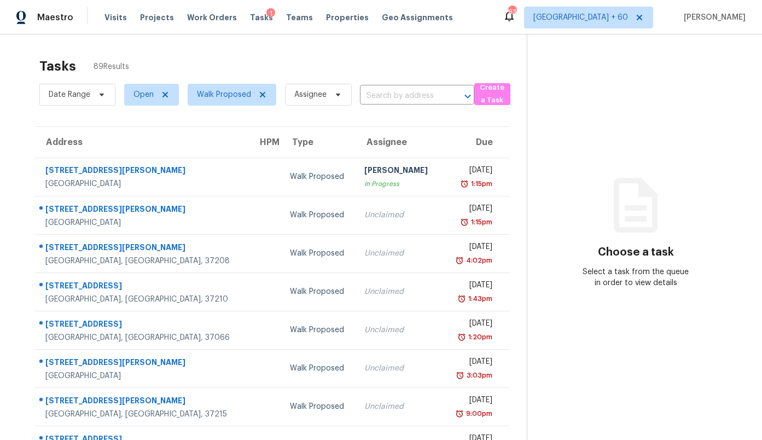
click at [546, 124] on section "Choose a task Select a task from the queue in order to view details" at bounding box center [636, 301] width 218 height 535
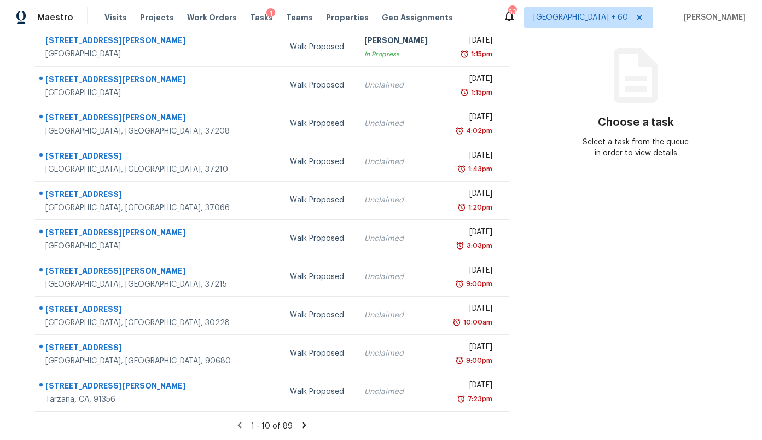
click at [299, 429] on icon at bounding box center [304, 425] width 10 height 10
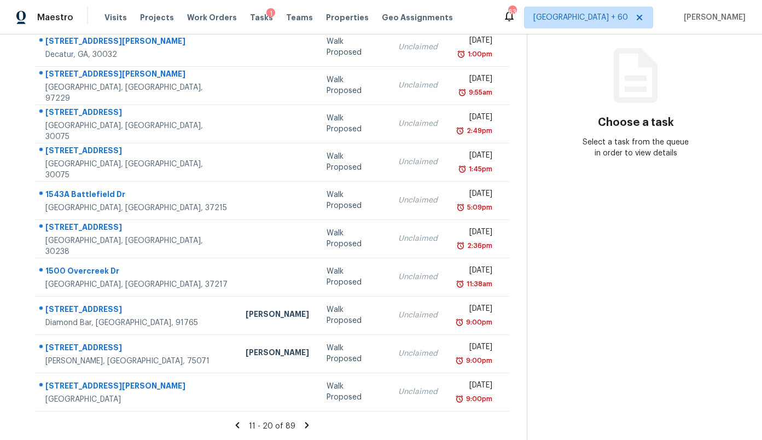
click at [302, 425] on icon at bounding box center [307, 425] width 10 height 10
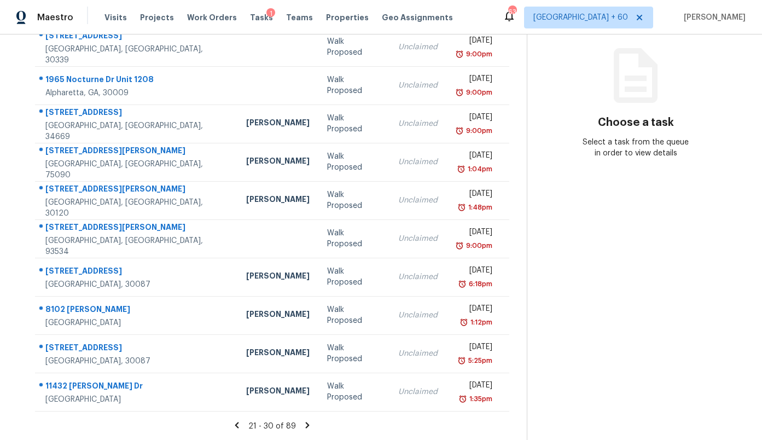
click at [302, 427] on icon at bounding box center [307, 425] width 10 height 10
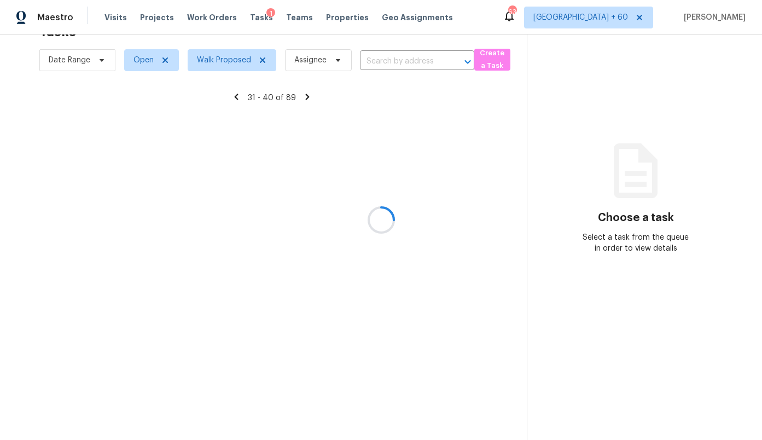
scroll to position [130, 0]
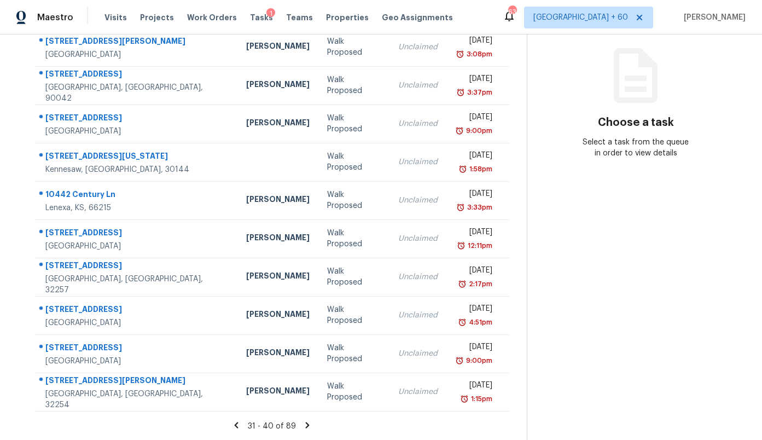
click at [758, 197] on div "Tasks 89 Results Date Range Open Walk Proposed Assignee ​ Create a Task Address…" at bounding box center [381, 172] width 762 height 535
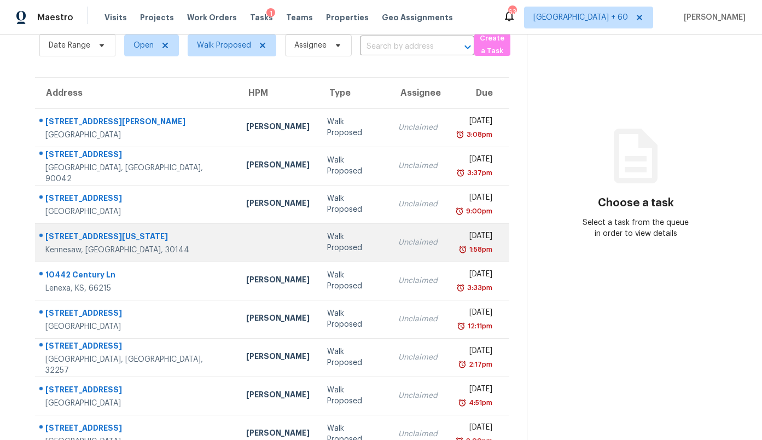
scroll to position [0, 0]
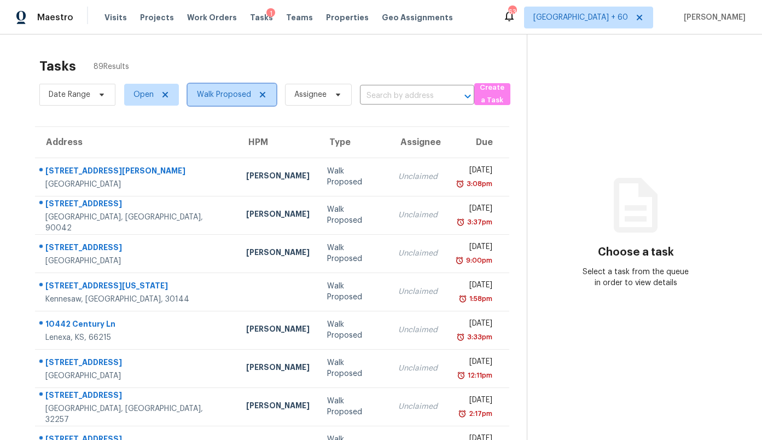
click at [258, 92] on icon at bounding box center [262, 94] width 9 height 9
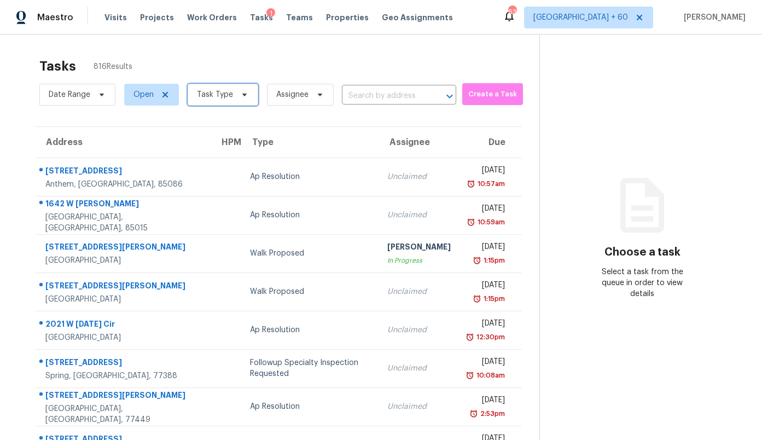
click at [215, 96] on span "Task Type" at bounding box center [215, 94] width 36 height 11
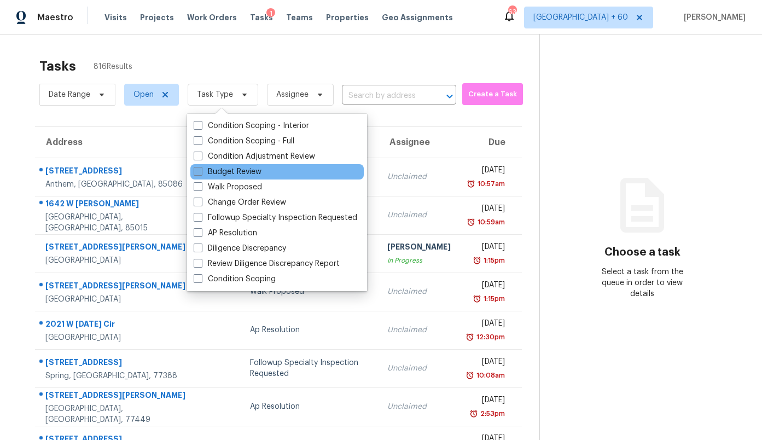
click at [252, 173] on label "Budget Review" at bounding box center [228, 171] width 68 height 11
click at [201, 173] on input "Budget Review" at bounding box center [197, 169] width 7 height 7
checkbox input "true"
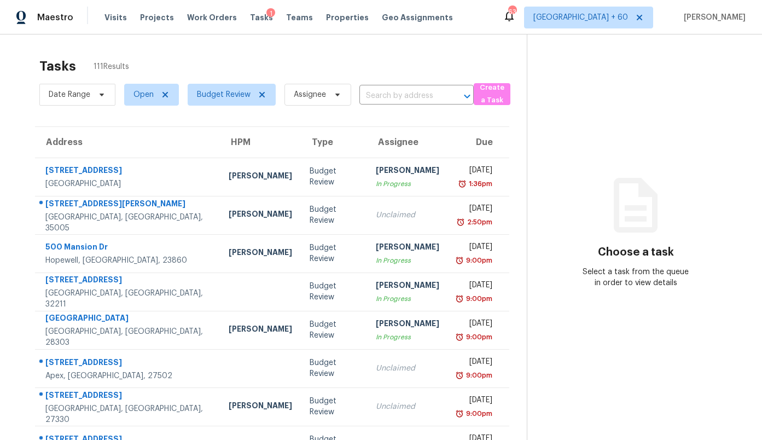
click at [253, 54] on div "Tasks 111 Results" at bounding box center [282, 66] width 487 height 28
click at [211, 98] on span "Budget Review" at bounding box center [224, 94] width 54 height 11
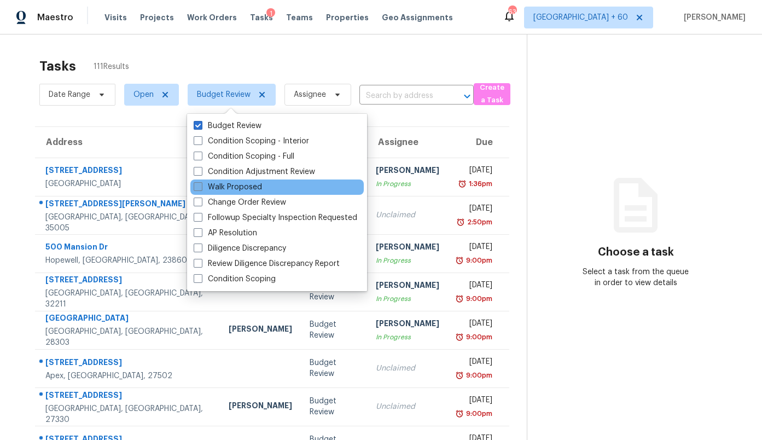
click at [218, 188] on label "Walk Proposed" at bounding box center [228, 187] width 68 height 11
click at [201, 188] on input "Walk Proposed" at bounding box center [197, 185] width 7 height 7
checkbox input "true"
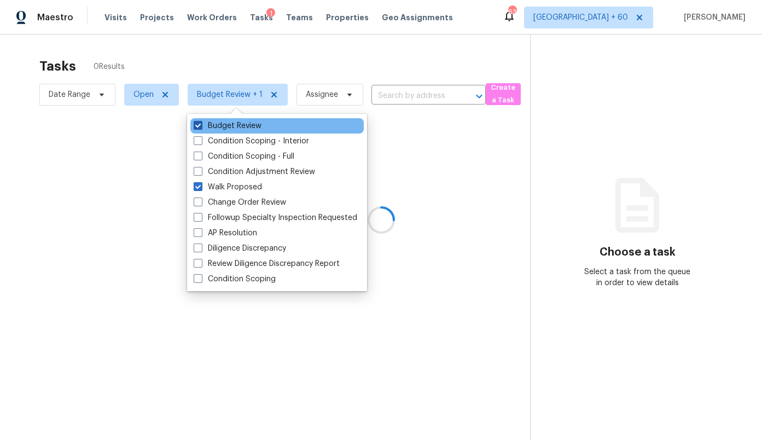
click at [208, 126] on label "Budget Review" at bounding box center [228, 125] width 68 height 11
click at [201, 126] on input "Budget Review" at bounding box center [197, 123] width 7 height 7
checkbox input "false"
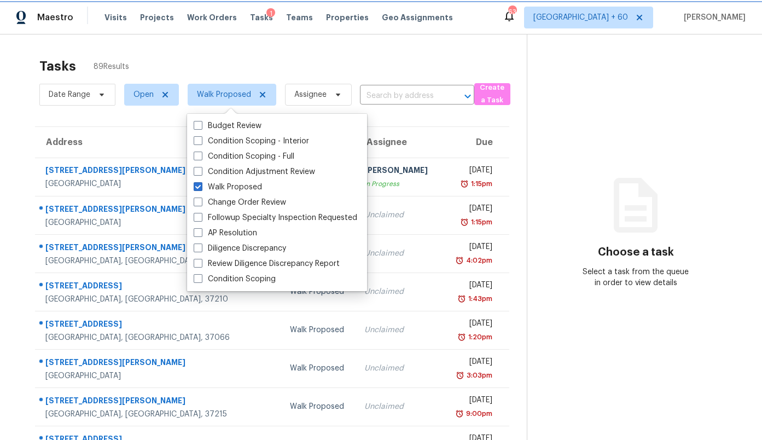
click at [207, 87] on span "Walk Proposed" at bounding box center [232, 95] width 89 height 22
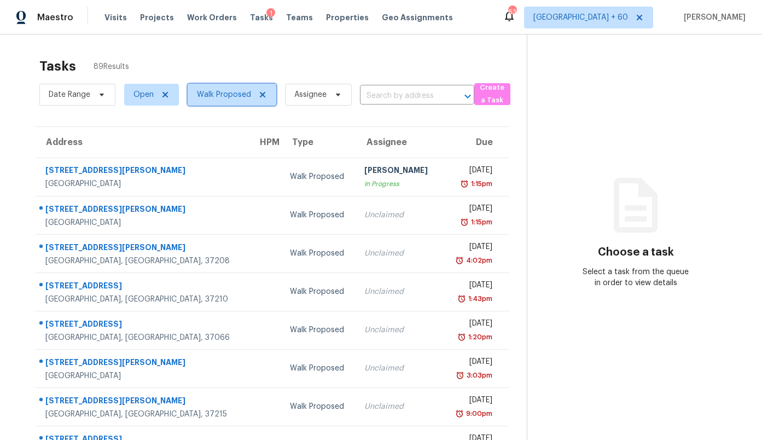
click at [207, 87] on span "Walk Proposed" at bounding box center [232, 95] width 89 height 22
click at [440, 139] on th "Due" at bounding box center [474, 142] width 68 height 31
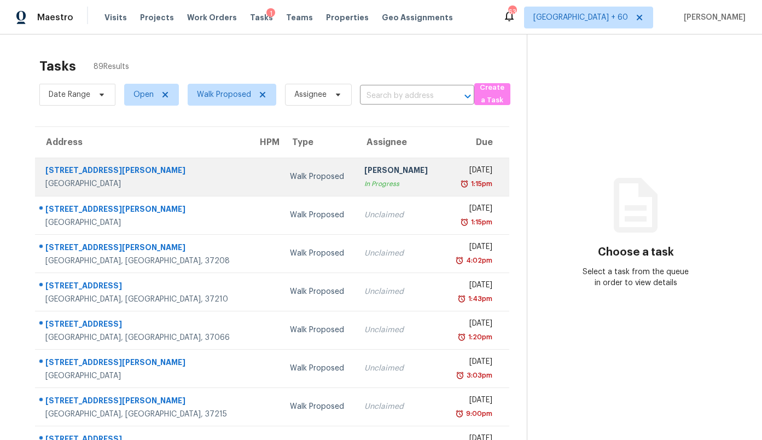
click at [162, 178] on td "[STREET_ADDRESS][PERSON_NAME][PERSON_NAME]" at bounding box center [142, 176] width 214 height 38
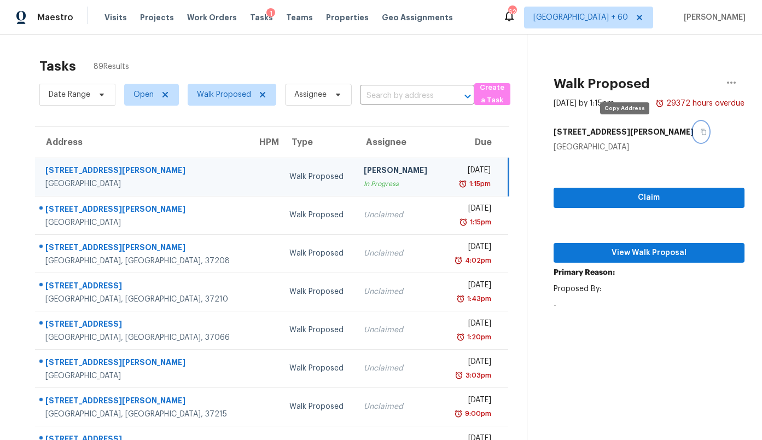
click at [701, 133] on icon "button" at bounding box center [703, 132] width 5 height 6
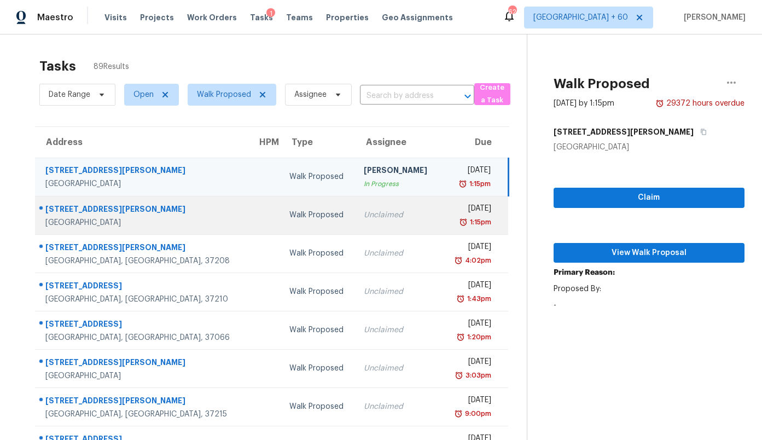
click at [364, 214] on div "Unclaimed" at bounding box center [397, 214] width 67 height 11
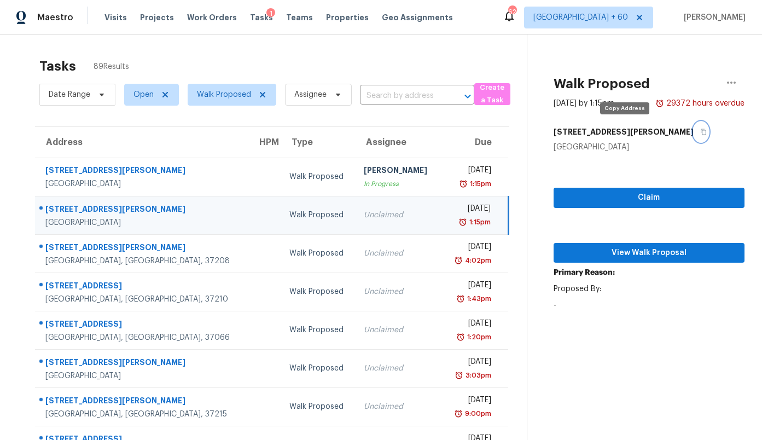
click at [693, 133] on button "button" at bounding box center [700, 132] width 15 height 20
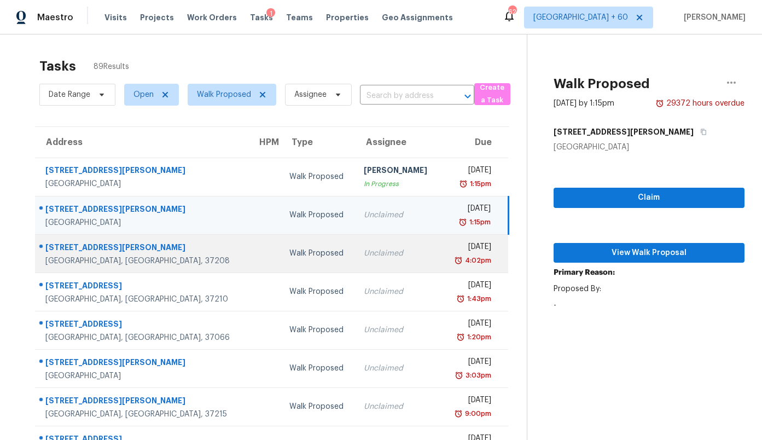
click at [355, 262] on td "Unclaimed" at bounding box center [397, 253] width 84 height 38
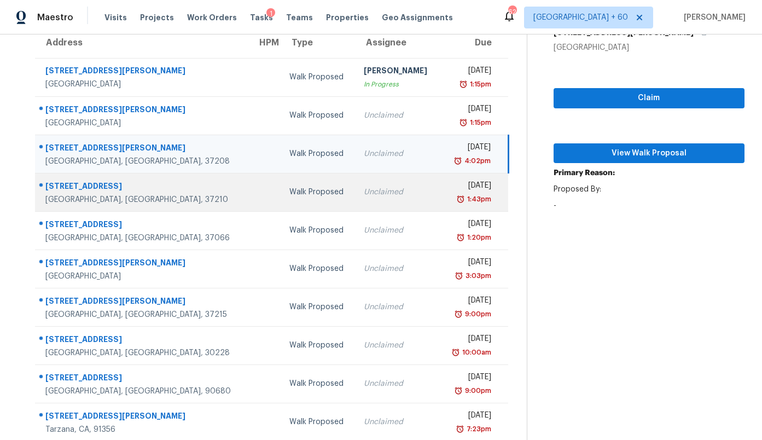
scroll to position [130, 0]
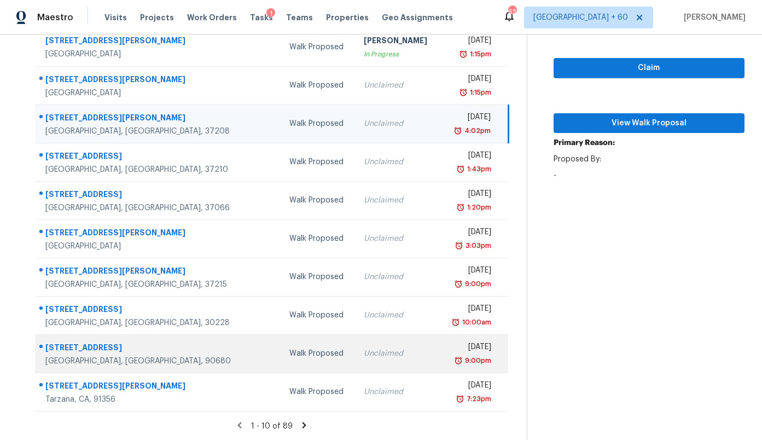
click at [355, 360] on td "Unclaimed" at bounding box center [397, 353] width 84 height 38
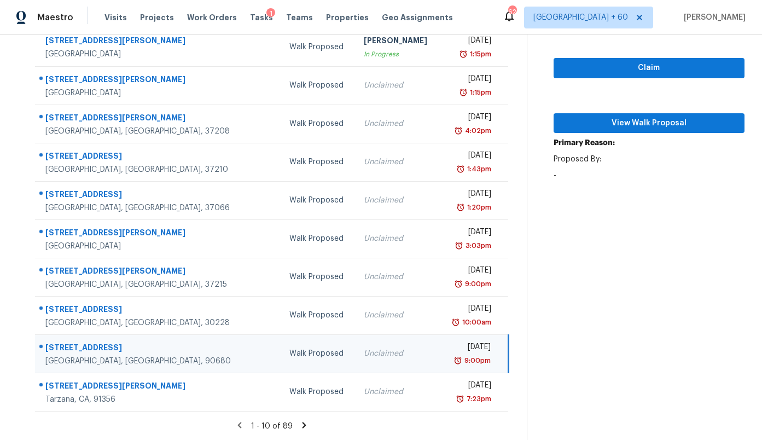
click at [305, 424] on icon at bounding box center [304, 425] width 10 height 10
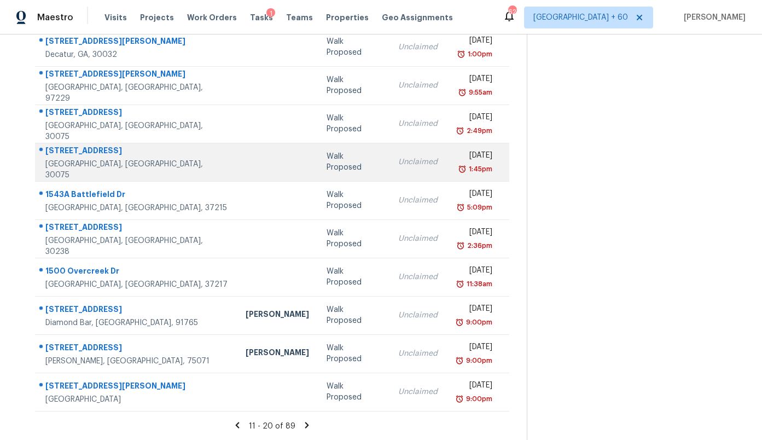
click at [318, 170] on td "Walk Proposed" at bounding box center [354, 162] width 72 height 38
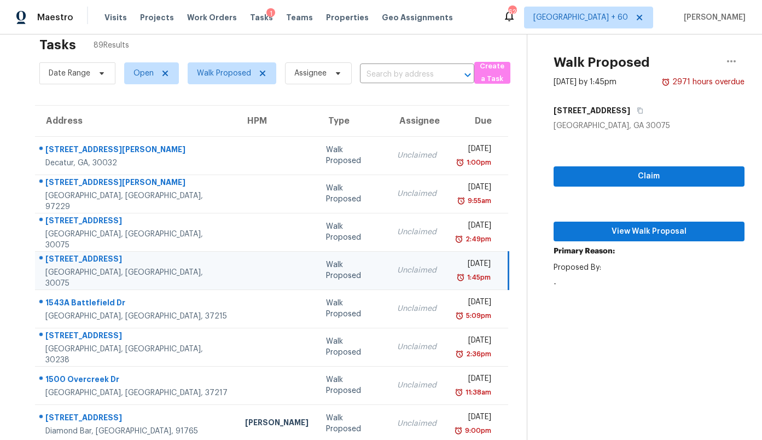
scroll to position [15, 0]
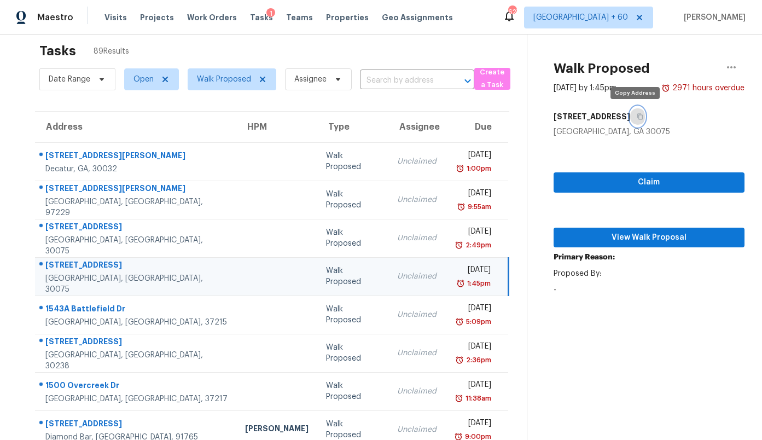
click at [637, 117] on icon "button" at bounding box center [639, 117] width 5 height 6
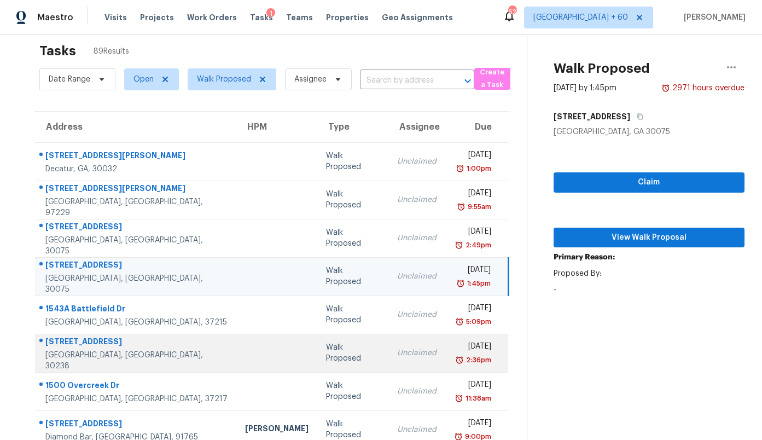
click at [317, 355] on td "Walk Proposed" at bounding box center [352, 353] width 71 height 38
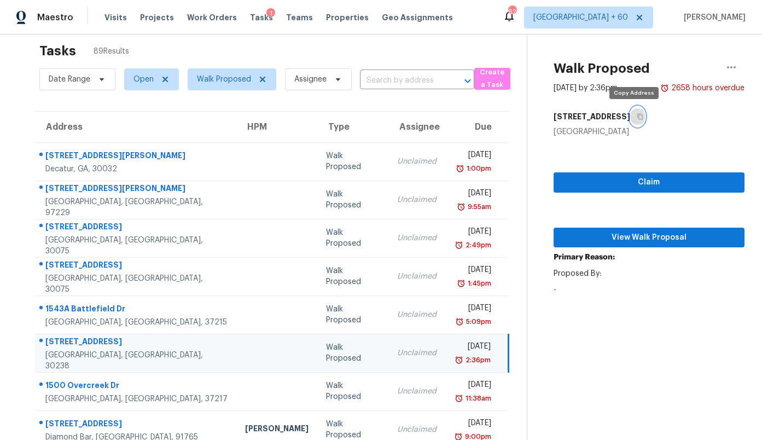
click at [637, 118] on icon "button" at bounding box center [640, 116] width 7 height 7
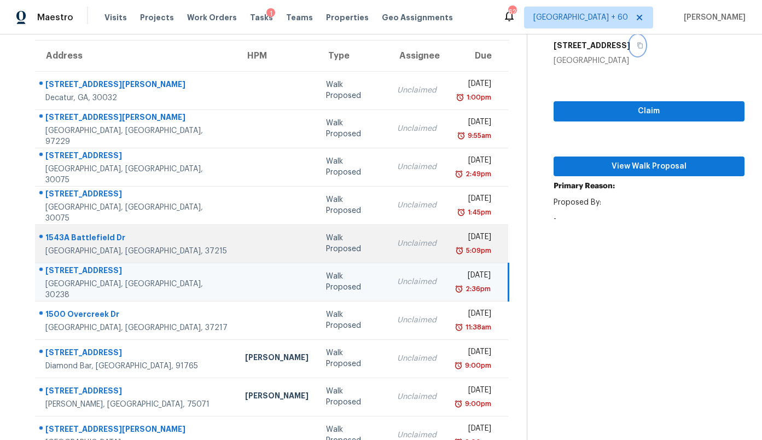
scroll to position [130, 0]
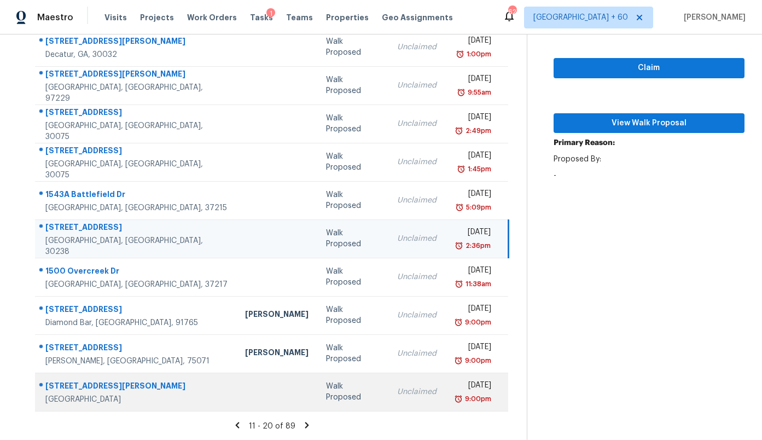
click at [326, 386] on div "Walk Proposed" at bounding box center [353, 392] width 54 height 22
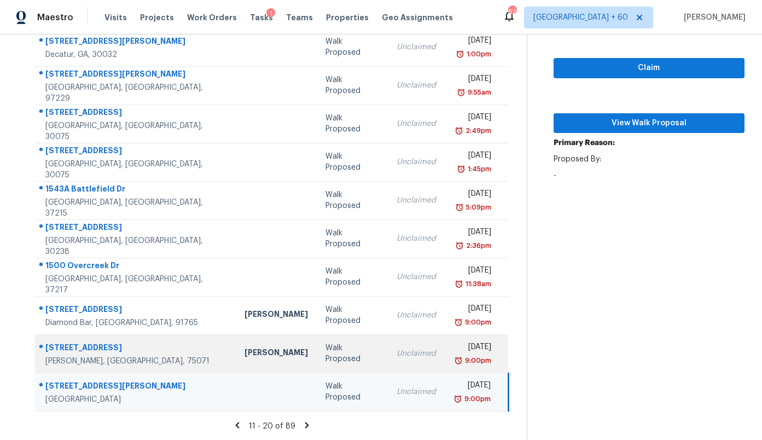
click at [325, 354] on div "Walk Proposed" at bounding box center [352, 353] width 54 height 22
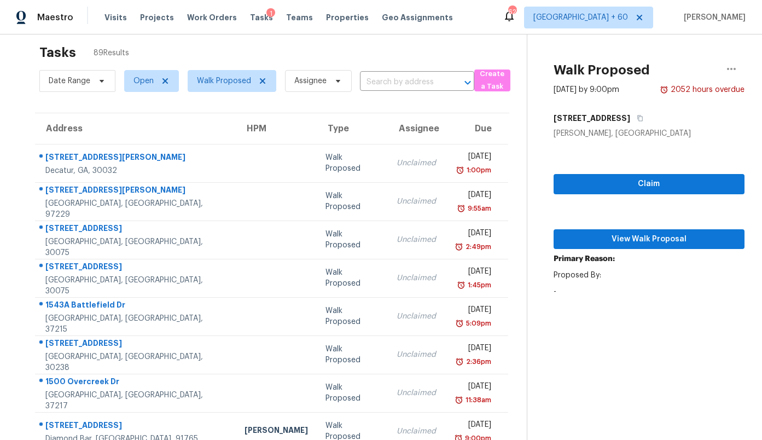
scroll to position [0, 0]
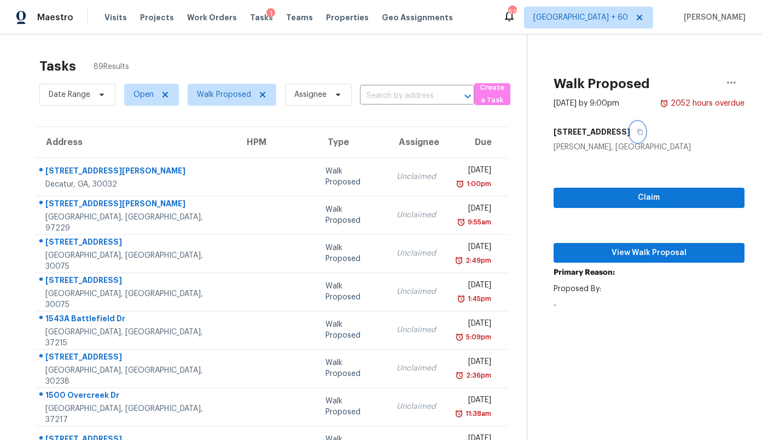
click at [637, 132] on icon "button" at bounding box center [639, 132] width 5 height 6
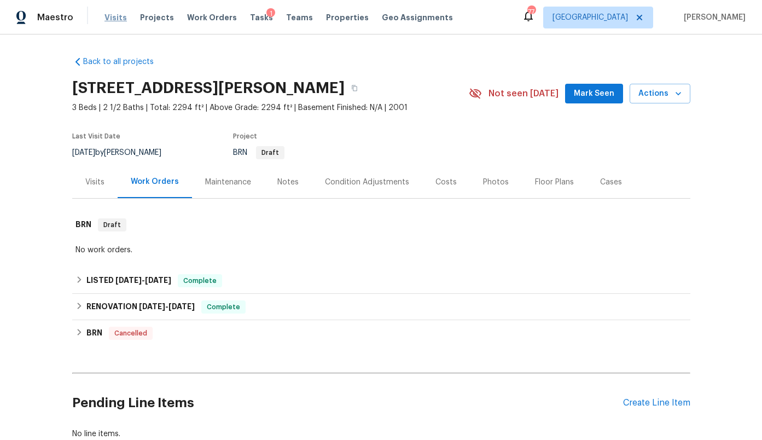
click at [115, 15] on span "Visits" at bounding box center [115, 17] width 22 height 11
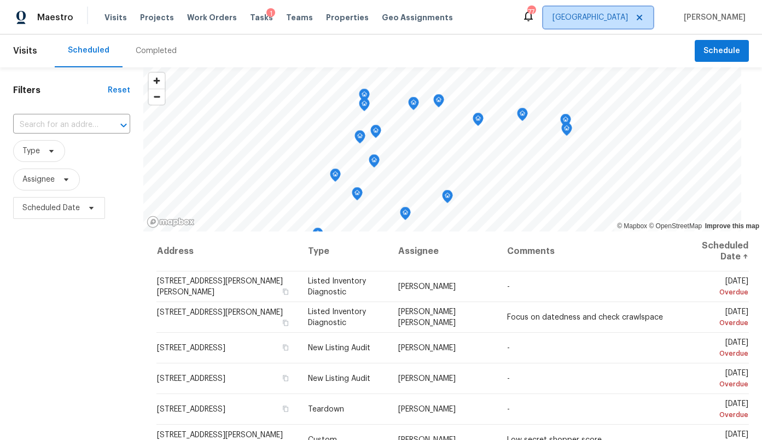
click at [624, 17] on span "[GEOGRAPHIC_DATA]" at bounding box center [589, 17] width 75 height 11
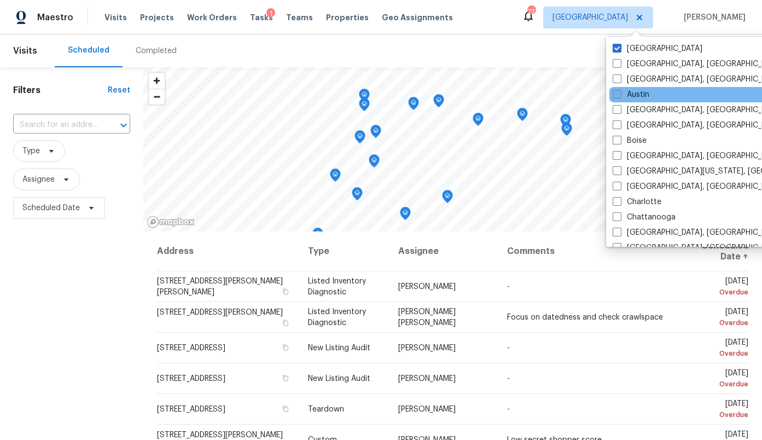
click at [631, 93] on label "Austin" at bounding box center [630, 94] width 37 height 11
click at [620, 93] on input "Austin" at bounding box center [615, 92] width 7 height 7
checkbox input "true"
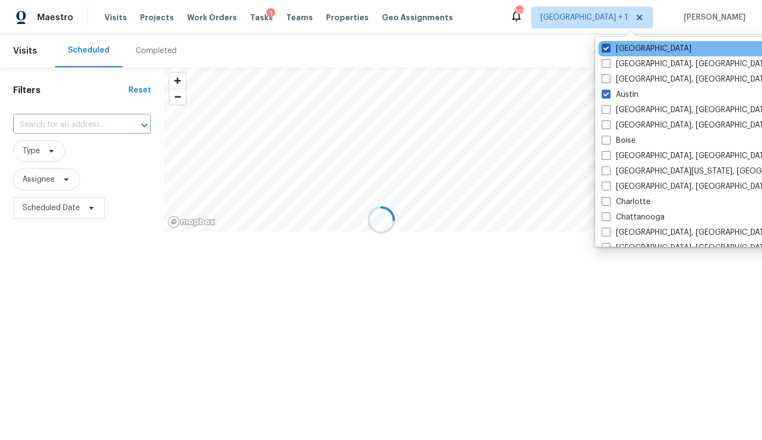
click at [617, 51] on label "[GEOGRAPHIC_DATA]" at bounding box center [647, 48] width 90 height 11
click at [609, 50] on input "[GEOGRAPHIC_DATA]" at bounding box center [605, 46] width 7 height 7
checkbox input "false"
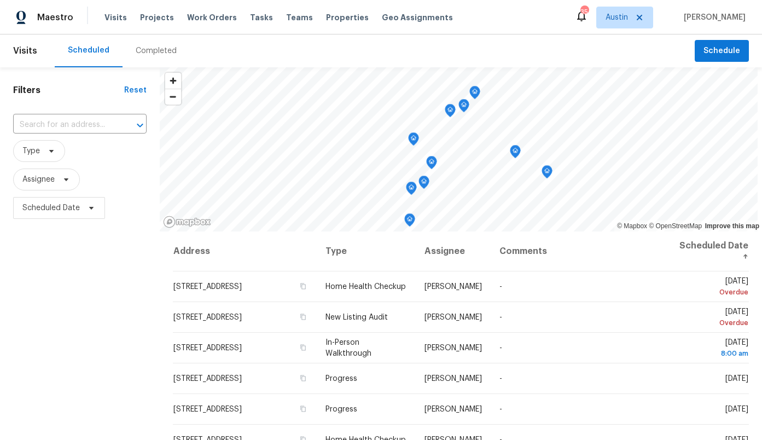
click at [144, 53] on div "Completed" at bounding box center [156, 50] width 41 height 11
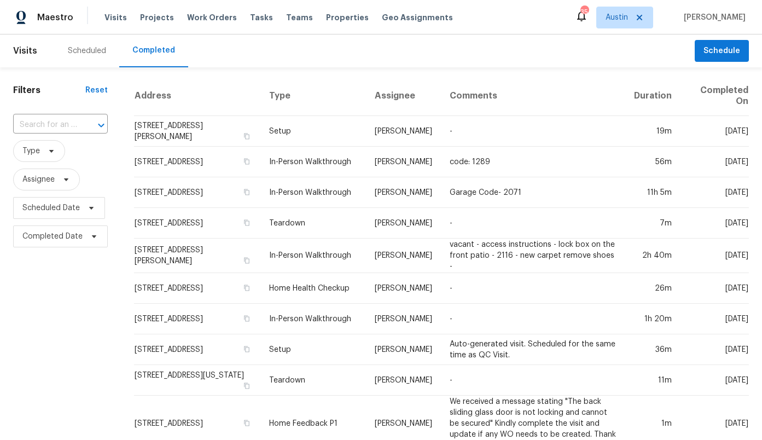
click at [60, 116] on input "text" at bounding box center [45, 124] width 64 height 17
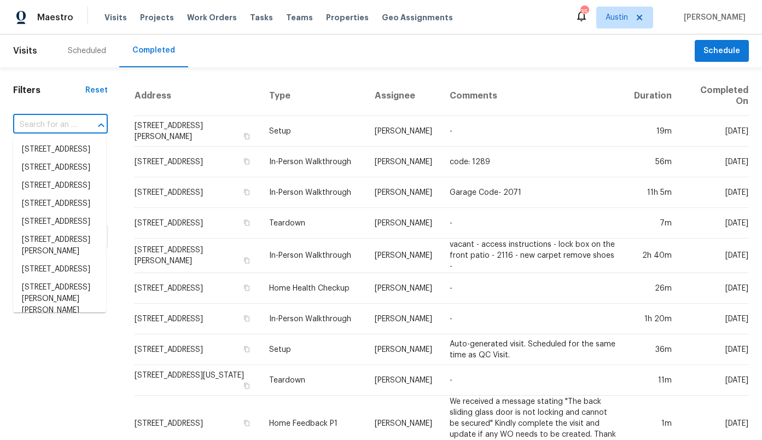
paste input "116 Rainey Dr, Jarrell, TX 76537"
type input "116 Rainey Dr, Jarrell, TX 76537"
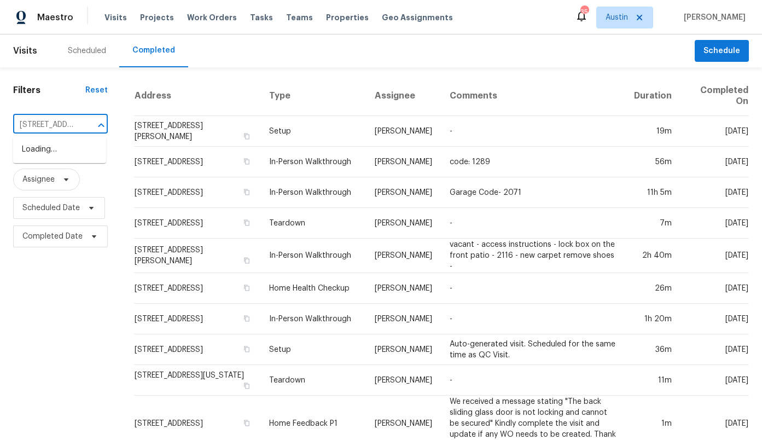
scroll to position [0, 52]
click at [55, 151] on li "116 Rainey Dr, Jarrell, TX 76537" at bounding box center [59, 161] width 93 height 41
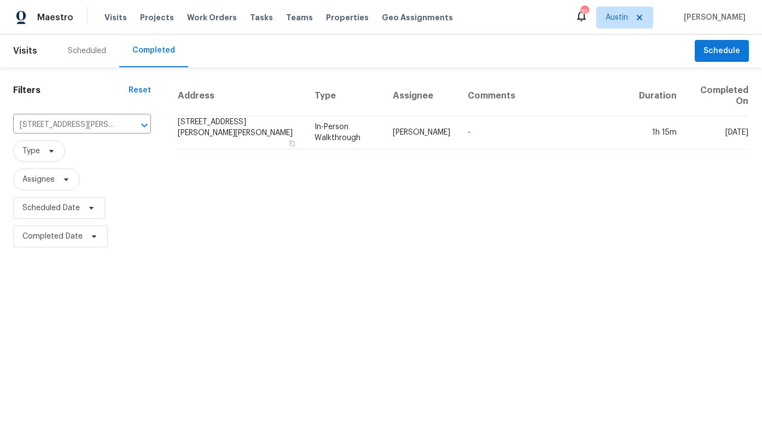
click at [171, 127] on div "Address Type Assignee Comments Duration Completed On 116 Rainey Dr, Jarrell, TX…" at bounding box center [463, 163] width 598 height 174
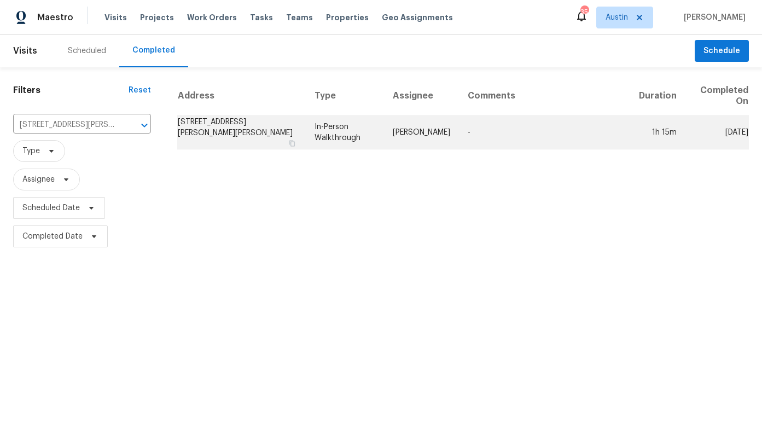
click at [204, 127] on td "116 Rainey Dr, Jarrell, TX 76537" at bounding box center [241, 132] width 129 height 33
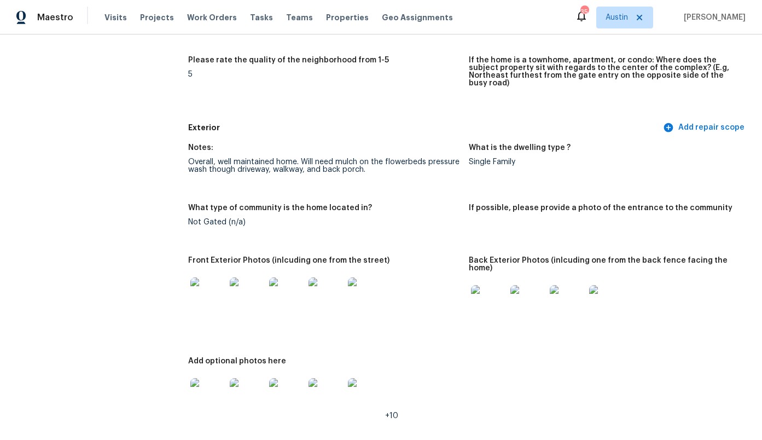
scroll to position [322, 0]
